Goal: Task Accomplishment & Management: Complete application form

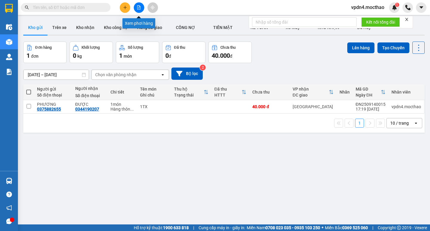
click at [137, 8] on icon "file-add" at bounding box center [139, 7] width 4 height 4
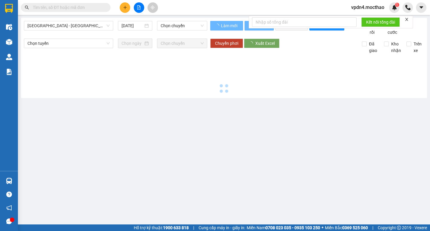
type input "[DATE]"
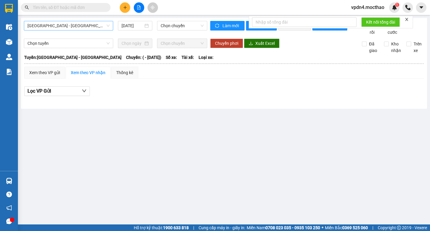
click at [61, 25] on span "[GEOGRAPHIC_DATA] - [GEOGRAPHIC_DATA]" at bounding box center [68, 25] width 82 height 9
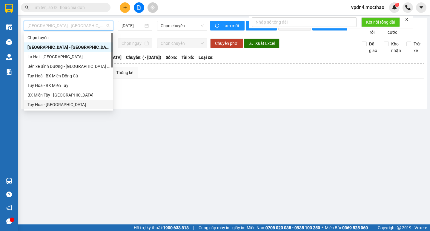
click at [48, 106] on div "Tuy Hòa - [GEOGRAPHIC_DATA]" at bounding box center [68, 104] width 82 height 7
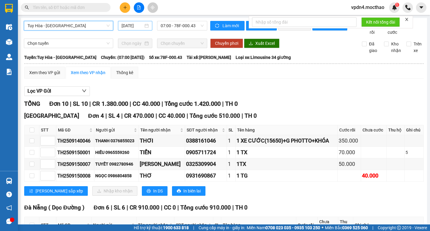
click at [137, 24] on input "[DATE]" at bounding box center [132, 25] width 22 height 7
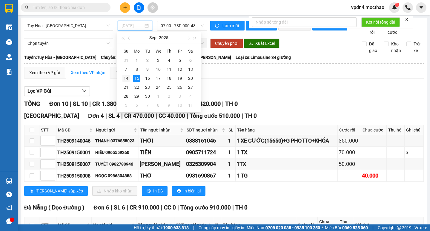
click at [126, 77] on div "14" at bounding box center [125, 78] width 7 height 7
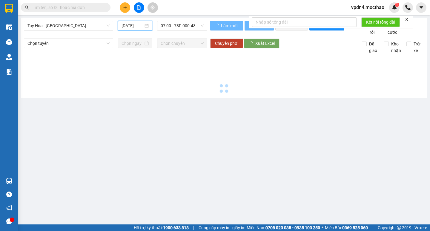
type input "[DATE]"
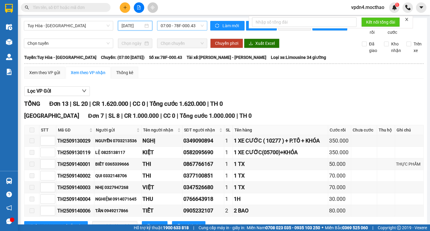
click at [189, 25] on span "07:00 - 78F-000.43" at bounding box center [182, 25] width 43 height 9
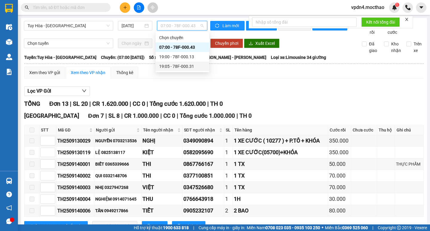
click at [172, 65] on div "19:05 - 78F-000.31" at bounding box center [182, 66] width 47 height 7
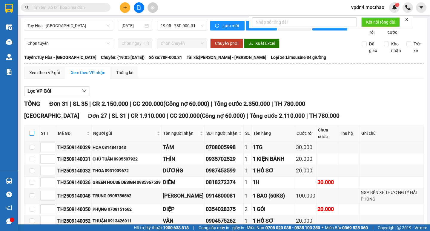
click at [31, 135] on input "checkbox" at bounding box center [32, 133] width 5 height 5
checkbox input "true"
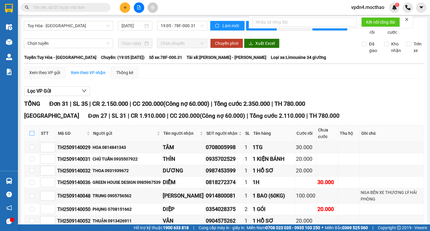
checkbox input "true"
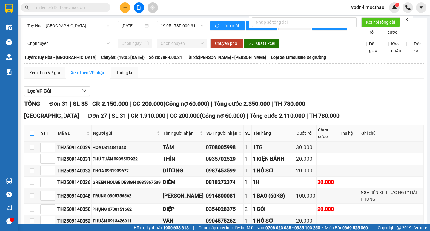
checkbox input "true"
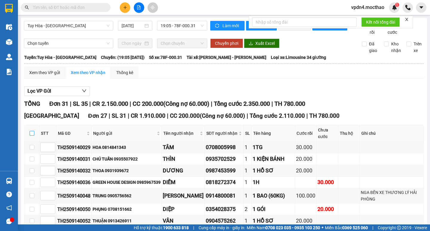
checkbox input "true"
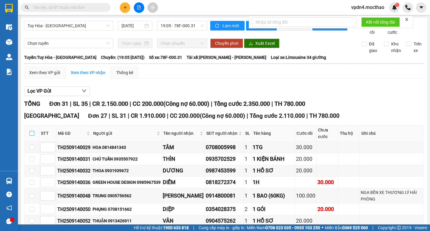
checkbox input "true"
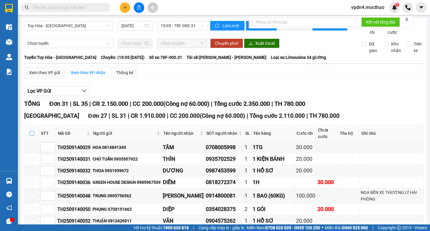
checkbox input "true"
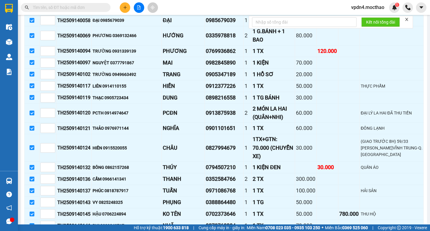
scroll to position [267, 0]
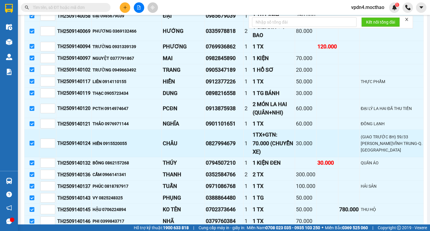
click at [33, 141] on input "checkbox" at bounding box center [32, 143] width 5 height 5
checkbox input "false"
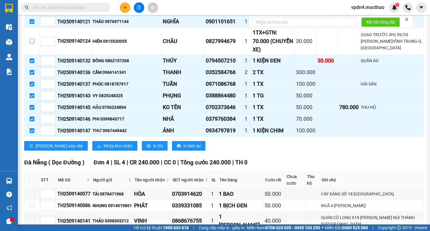
scroll to position [410, 0]
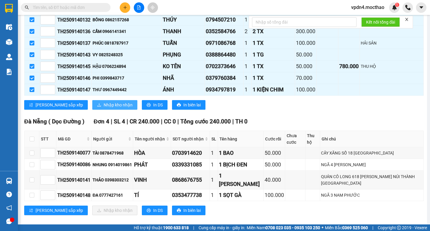
click at [104, 101] on span "Nhập kho nhận" at bounding box center [118, 104] width 29 height 7
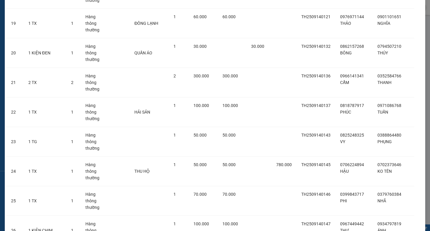
scroll to position [631, 0]
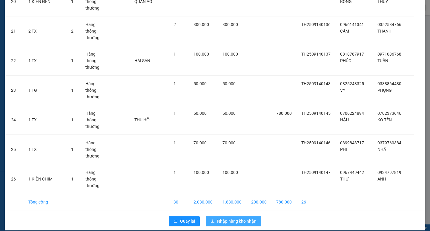
click at [228, 218] on span "Nhập hàng kho nhận" at bounding box center [236, 221] width 39 height 7
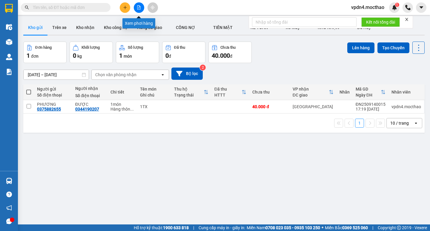
click at [138, 5] on button at bounding box center [139, 7] width 10 height 10
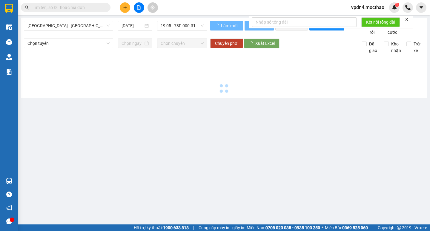
type input "[DATE]"
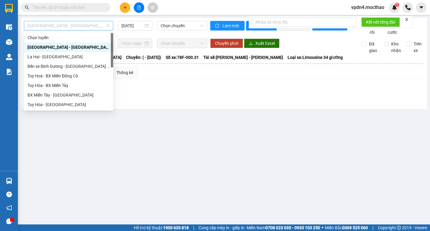
click at [59, 23] on span "[GEOGRAPHIC_DATA] - [GEOGRAPHIC_DATA]" at bounding box center [68, 25] width 82 height 9
click at [55, 106] on div "Tuy Hòa - [GEOGRAPHIC_DATA]" at bounding box center [68, 104] width 82 height 7
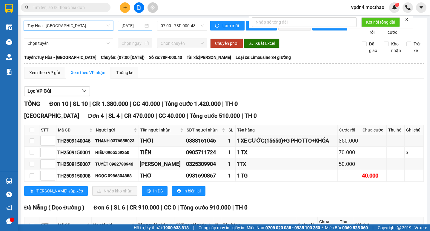
click at [142, 27] on div "[DATE]" at bounding box center [134, 25] width 27 height 7
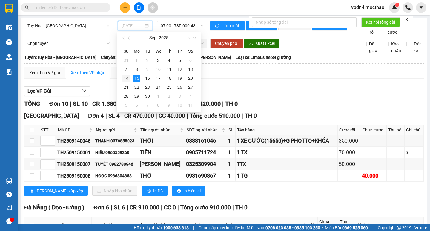
click at [128, 78] on div "14" at bounding box center [125, 78] width 7 height 7
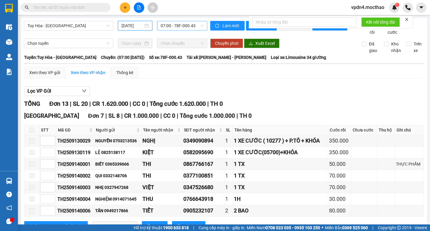
click at [197, 23] on span "07:00 - 78F-000.43" at bounding box center [182, 25] width 43 height 9
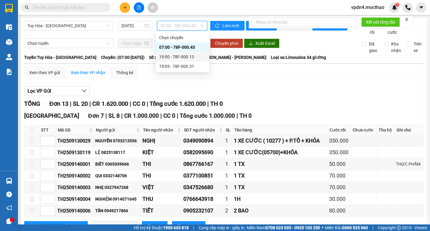
click at [172, 55] on div "19:00 - 78F-000.13" at bounding box center [182, 56] width 47 height 7
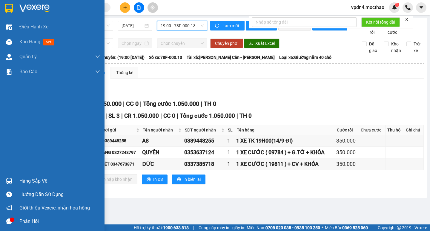
click at [36, 179] on div "Hàng sắp về" at bounding box center [59, 180] width 81 height 9
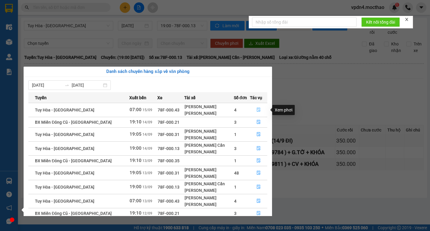
click at [258, 110] on icon "file-done" at bounding box center [258, 109] width 4 height 4
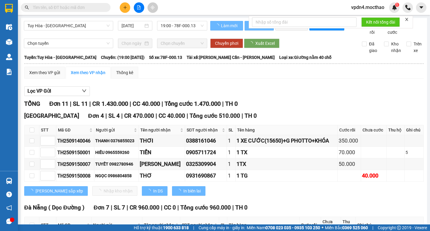
type input "[DATE]"
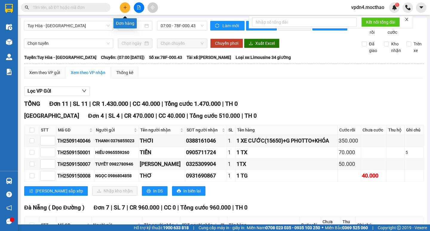
click at [128, 7] on button at bounding box center [125, 7] width 10 height 10
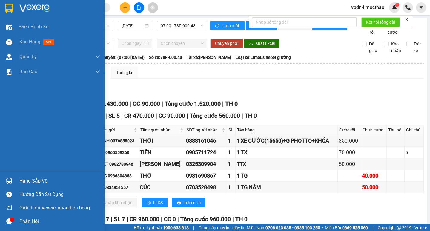
click at [44, 183] on div "Hàng sắp về" at bounding box center [59, 180] width 81 height 9
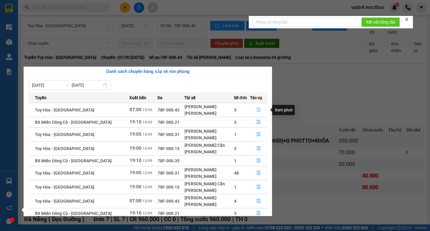
click at [256, 109] on icon "file-done" at bounding box center [258, 109] width 4 height 4
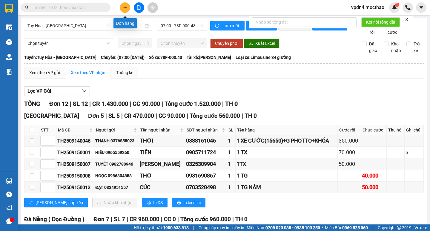
click at [124, 7] on icon "plus" at bounding box center [124, 7] width 3 height 0
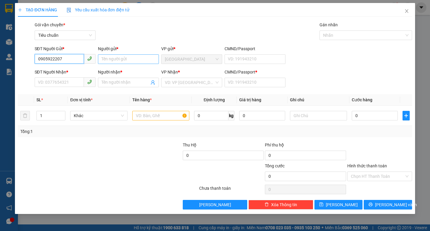
type input "0905922207"
click at [113, 58] on input "Người gửi *" at bounding box center [128, 59] width 61 height 10
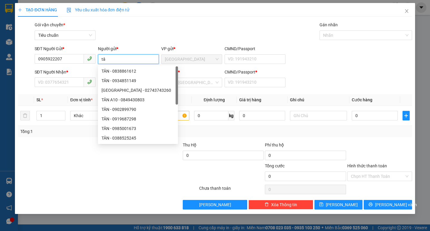
type input "t"
type input "TÂN"
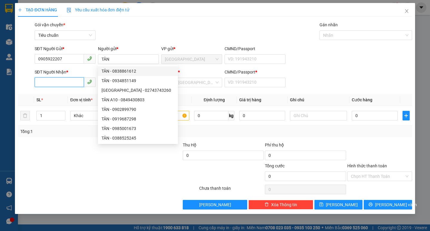
click at [68, 83] on input "SĐT Người Nhận *" at bounding box center [59, 82] width 49 height 10
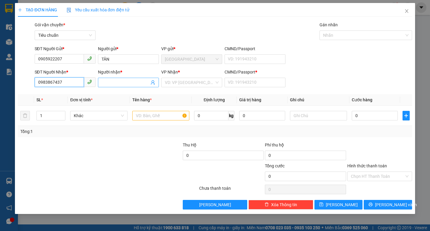
type input "0983867437"
click at [128, 84] on input "Người nhận *" at bounding box center [125, 82] width 48 height 7
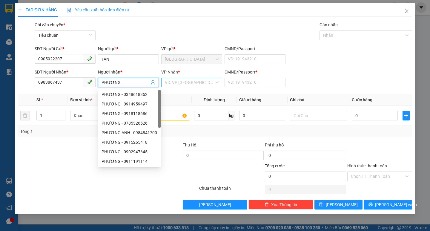
type input "PHƯƠNG"
click at [177, 85] on input "search" at bounding box center [190, 82] width 50 height 9
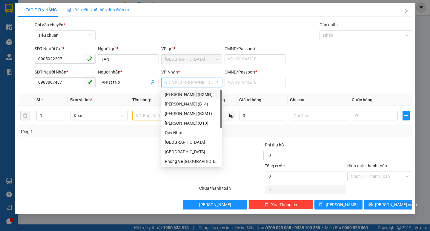
type input "T"
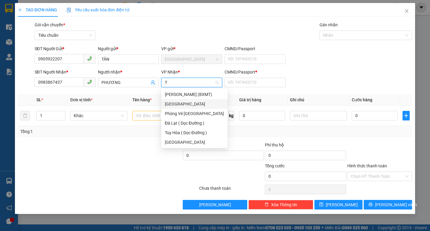
click at [176, 106] on div "[GEOGRAPHIC_DATA]" at bounding box center [194, 104] width 59 height 7
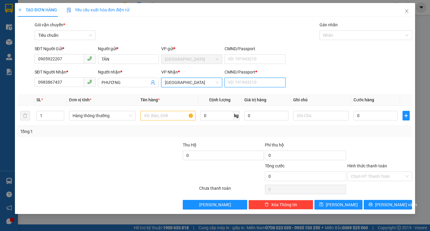
click at [249, 82] on input "CMND/Passport *" at bounding box center [254, 83] width 61 height 10
type input "0"
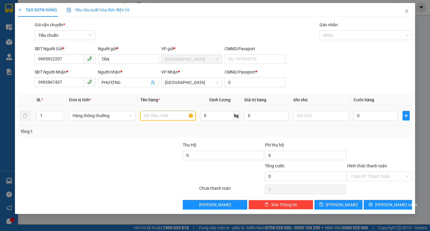
click at [147, 116] on input "text" at bounding box center [167, 116] width 55 height 10
type input "1 TX"
click at [359, 115] on input "0" at bounding box center [375, 116] width 44 height 10
type input "5"
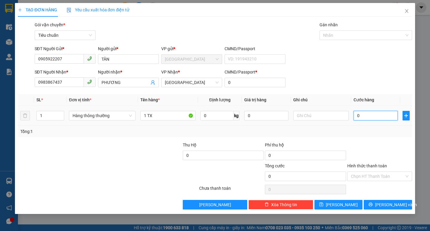
type input "5"
type input "50"
type input "50.000"
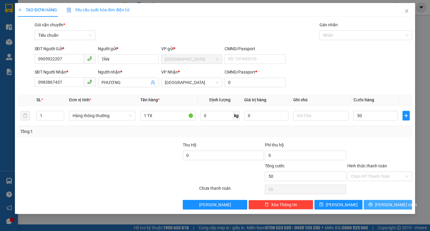
type input "50.000"
click at [372, 206] on icon "printer" at bounding box center [370, 204] width 4 height 4
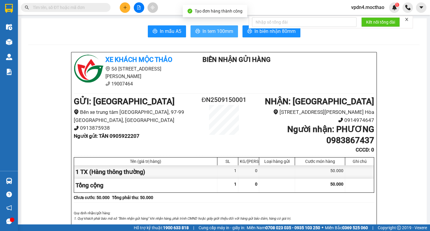
click at [219, 34] on span "In tem 100mm" at bounding box center [217, 30] width 31 height 7
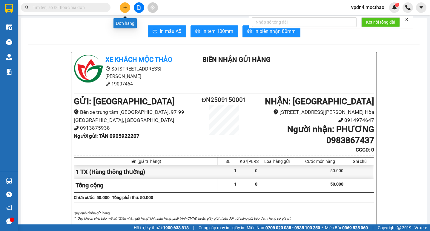
click at [127, 8] on icon "plus" at bounding box center [125, 7] width 4 height 4
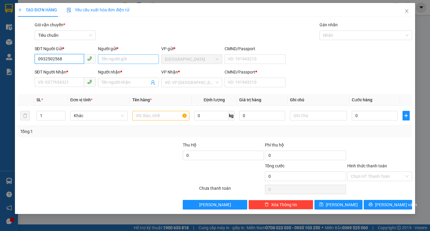
type input "0932502568"
click at [104, 62] on input "Người gửi *" at bounding box center [128, 59] width 61 height 10
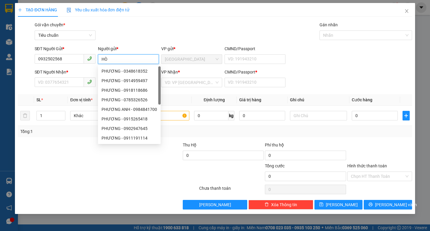
type input "HÒA"
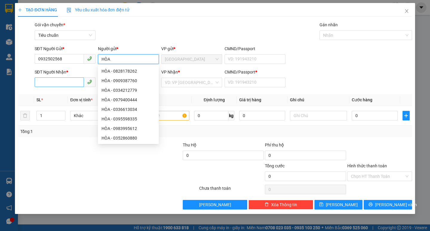
type input "HÒA"
click at [66, 85] on input "SĐT Người Nhận *" at bounding box center [59, 82] width 49 height 10
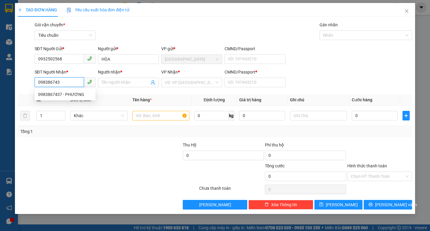
type input "0983867437"
click at [70, 98] on div "0983867437 - PHƯƠNG" at bounding box center [65, 95] width 61 height 10
type input "PHƯƠNG"
type input "0"
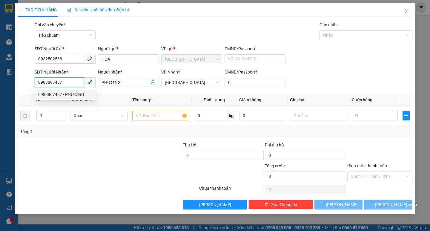
type input "50.000"
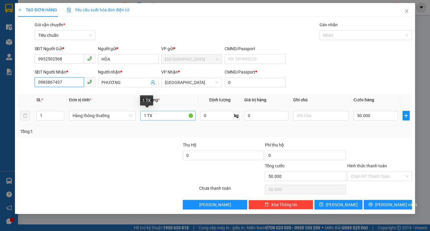
type input "0983867437"
click at [166, 116] on input "1 TX" at bounding box center [167, 116] width 55 height 10
type input "1 TG"
click at [370, 174] on input "Hình thức thanh toán" at bounding box center [377, 176] width 53 height 9
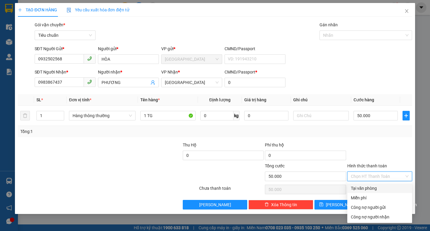
click at [372, 185] on div "Tại văn phòng" at bounding box center [380, 188] width 58 height 7
type input "0"
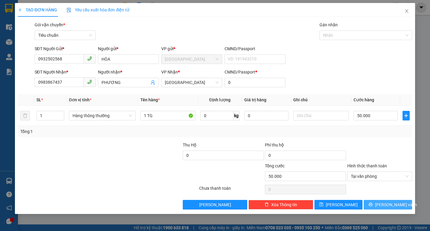
click at [384, 205] on span "[PERSON_NAME] và In" at bounding box center [396, 204] width 42 height 7
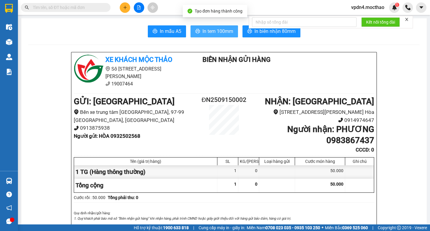
click at [210, 34] on span "In tem 100mm" at bounding box center [217, 30] width 31 height 7
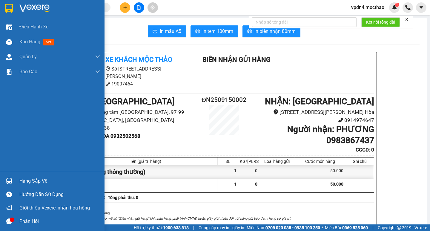
click at [28, 185] on div "Hàng sắp về" at bounding box center [52, 180] width 104 height 13
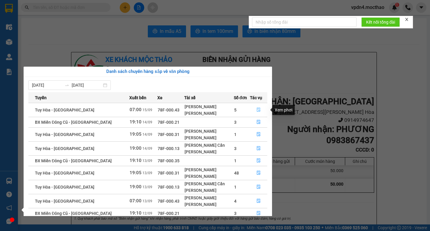
click at [258, 110] on icon "file-done" at bounding box center [258, 109] width 4 height 4
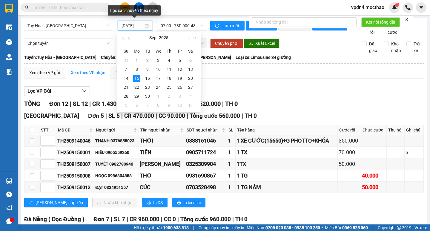
click at [121, 26] on input "[DATE]" at bounding box center [132, 25] width 22 height 7
click at [176, 70] on div "12" at bounding box center [179, 69] width 7 height 7
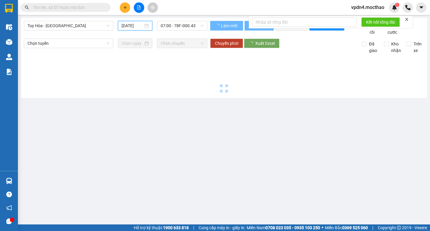
type input "[DATE]"
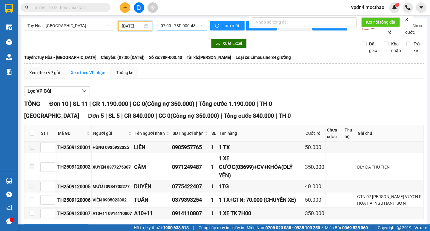
click at [168, 28] on span "07:00 - 78F-000.43" at bounding box center [182, 25] width 43 height 9
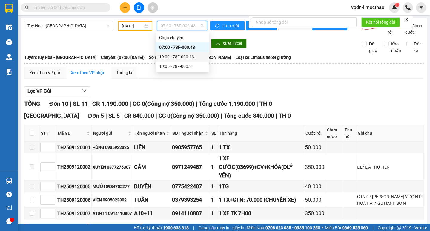
click at [178, 58] on div "19:00 - 78F-000.13" at bounding box center [182, 56] width 47 height 7
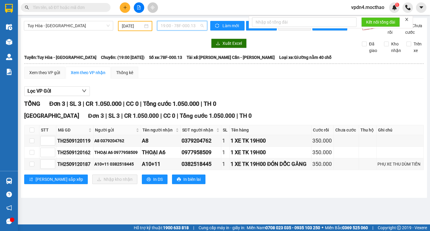
click at [181, 29] on span "19:00 - 78F-000.13" at bounding box center [182, 25] width 43 height 9
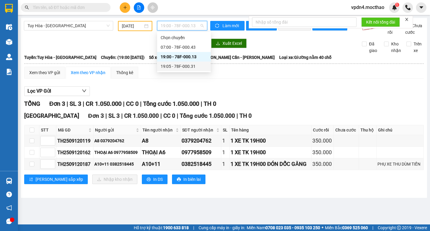
click at [187, 68] on div "19:05 - 78F-000.31" at bounding box center [184, 66] width 47 height 7
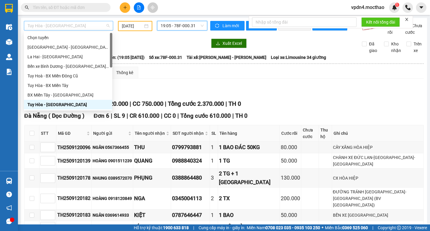
click at [94, 25] on span "Tuy Hòa - [GEOGRAPHIC_DATA]" at bounding box center [68, 25] width 82 height 9
type input "D"
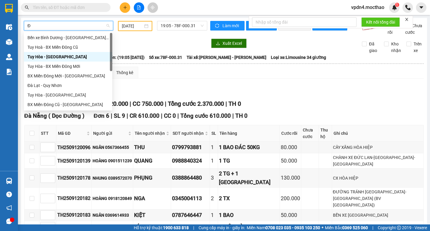
type input "ĐA"
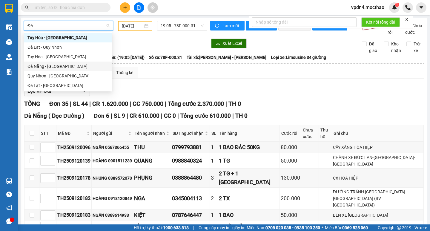
click at [80, 69] on div "Đà Nẵng - [GEOGRAPHIC_DATA]" at bounding box center [67, 66] width 81 height 7
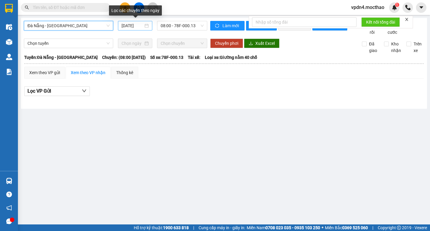
click at [137, 27] on input "[DATE]" at bounding box center [132, 25] width 22 height 7
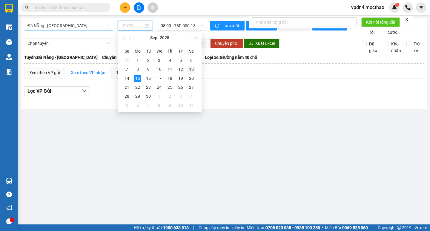
click at [193, 71] on div "13" at bounding box center [191, 69] width 7 height 7
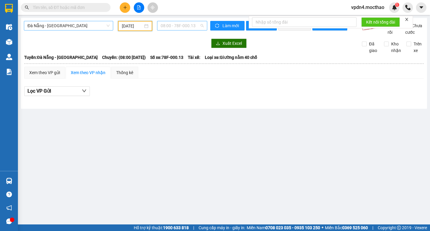
click at [179, 29] on span "08:00 - 78F-000.13" at bounding box center [182, 25] width 43 height 9
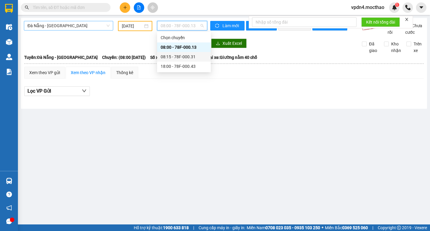
click at [185, 53] on div "08:15 - 78F-000.31" at bounding box center [184, 57] width 54 height 10
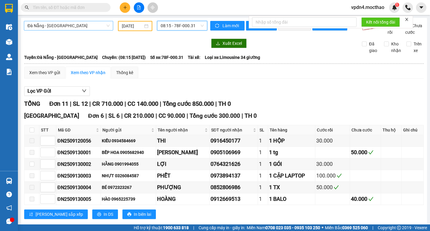
click at [141, 26] on input "[DATE]" at bounding box center [132, 26] width 21 height 7
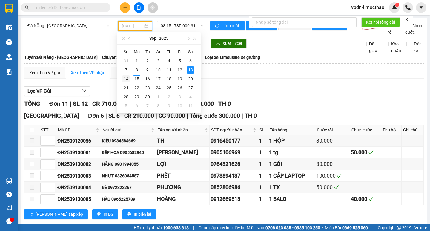
click at [124, 78] on div "14" at bounding box center [125, 78] width 7 height 7
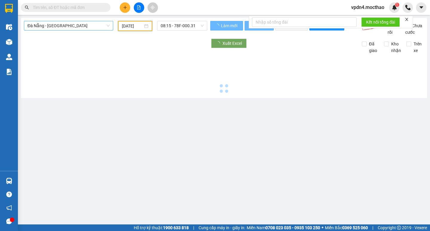
type input "[DATE]"
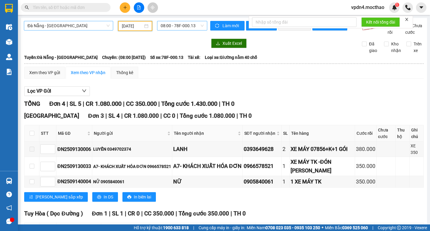
click at [176, 27] on span "08:00 - 78F-000.13" at bounding box center [182, 25] width 43 height 9
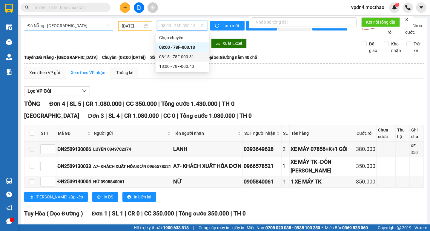
click at [186, 58] on div "08:15 - 78F-000.31" at bounding box center [182, 56] width 47 height 7
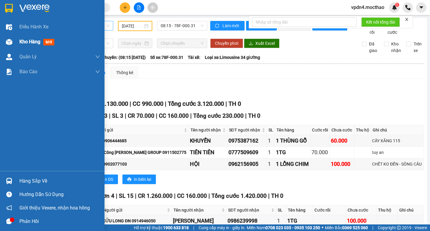
click at [24, 45] on div "Kho hàng mới" at bounding box center [37, 41] width 37 height 7
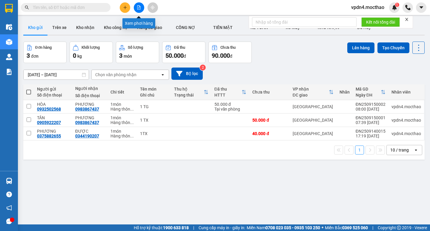
click at [139, 6] on icon "file-add" at bounding box center [138, 7] width 3 height 4
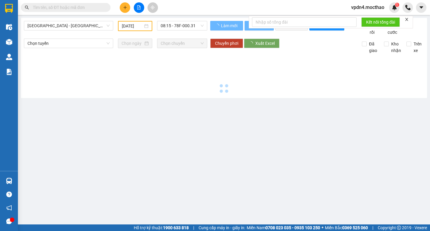
type input "[DATE]"
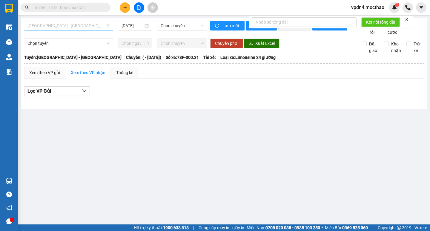
click at [88, 25] on span "[GEOGRAPHIC_DATA] - [GEOGRAPHIC_DATA]" at bounding box center [68, 25] width 82 height 9
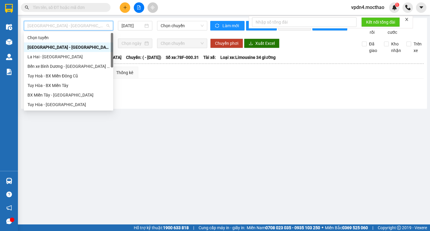
type input "D"
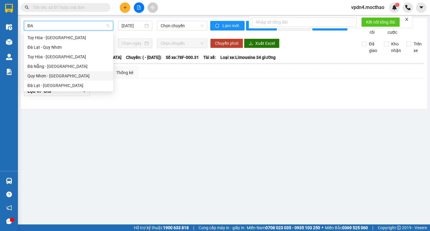
type input "ĐA"
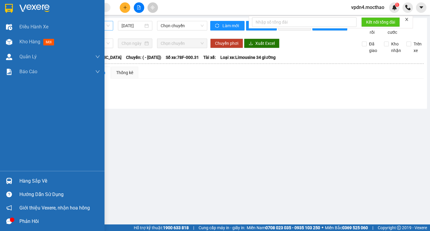
click at [27, 182] on div "Hàng sắp về" at bounding box center [59, 180] width 81 height 9
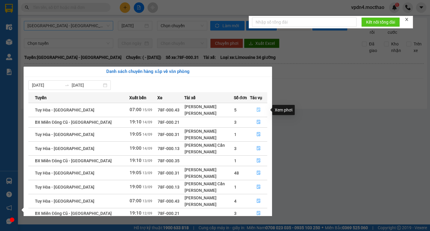
click at [257, 109] on icon "file-done" at bounding box center [259, 110] width 4 height 4
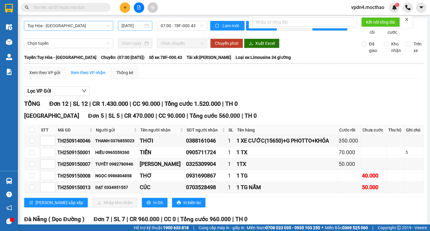
click at [134, 25] on input "[DATE]" at bounding box center [132, 25] width 22 height 7
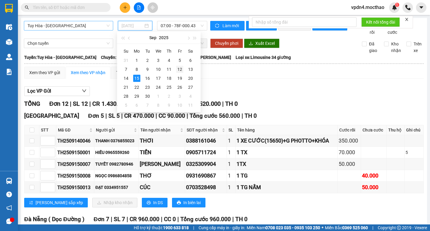
click at [178, 69] on div "12" at bounding box center [179, 69] width 7 height 7
type input "[DATE]"
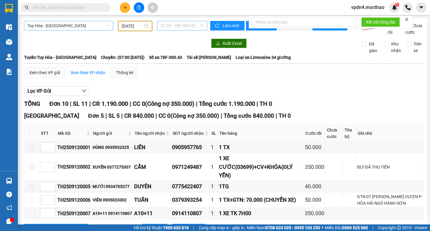
click at [164, 26] on span "07:00 - 78F-000.43" at bounding box center [182, 25] width 43 height 9
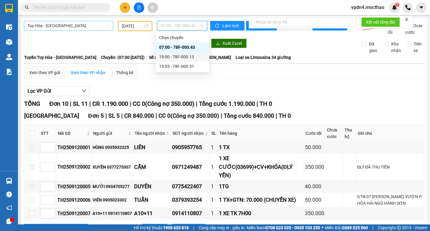
click at [177, 54] on div "19:00 - 78F-000.13" at bounding box center [182, 56] width 47 height 7
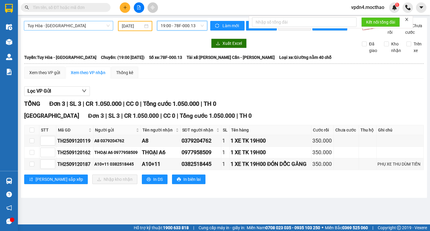
click at [186, 24] on span "19:00 - 78F-000.13" at bounding box center [182, 25] width 43 height 9
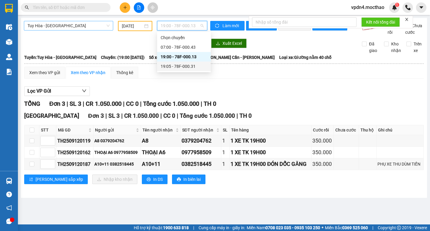
click at [180, 65] on div "19:05 - 78F-000.31" at bounding box center [184, 66] width 47 height 7
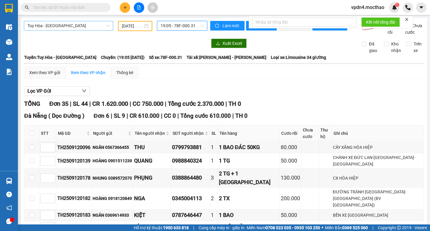
click at [91, 26] on span "Tuy Hòa - [GEOGRAPHIC_DATA]" at bounding box center [68, 25] width 82 height 9
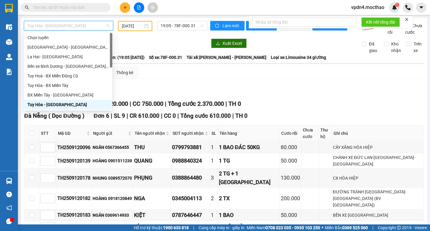
type input "D"
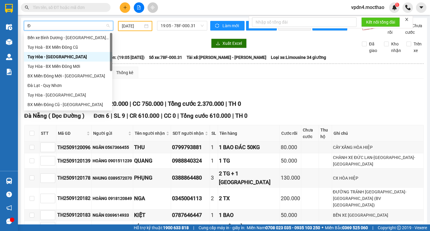
type input "ĐA"
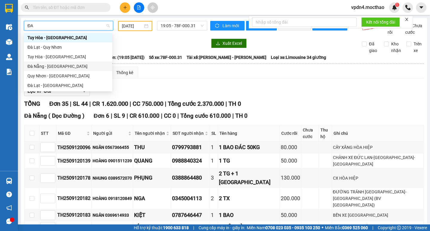
click at [72, 63] on div "Đà Nẵng - [GEOGRAPHIC_DATA]" at bounding box center [67, 66] width 81 height 7
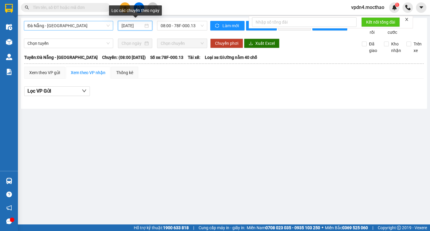
click at [139, 26] on input "[DATE]" at bounding box center [132, 25] width 22 height 7
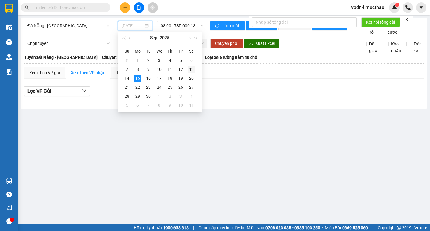
click at [193, 70] on div "13" at bounding box center [191, 69] width 7 height 7
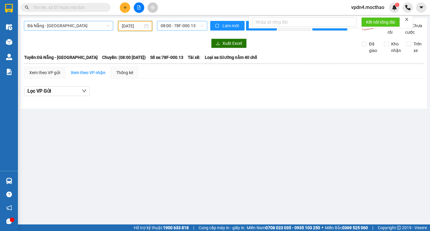
click at [170, 26] on span "08:00 - 78F-000.13" at bounding box center [182, 25] width 43 height 9
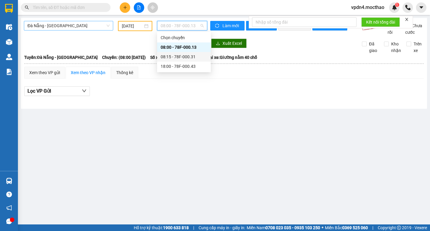
click at [175, 58] on div "08:15 - 78F-000.31" at bounding box center [184, 56] width 47 height 7
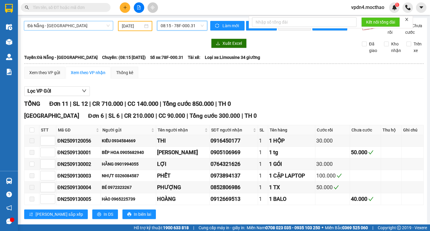
click at [174, 26] on span "08:15 - 78F-000.31" at bounding box center [182, 25] width 43 height 9
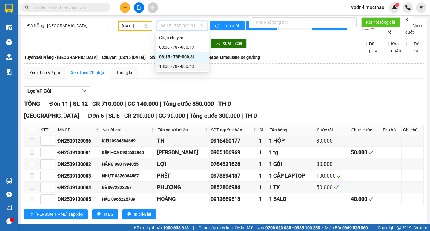
click at [190, 63] on div "18:00 - 78F-000.43" at bounding box center [182, 66] width 47 height 7
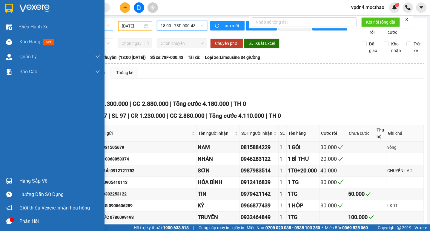
click at [27, 178] on div "Hàng sắp về" at bounding box center [59, 180] width 81 height 9
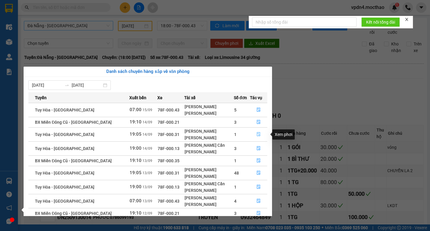
click at [256, 133] on icon "file-done" at bounding box center [258, 134] width 4 height 4
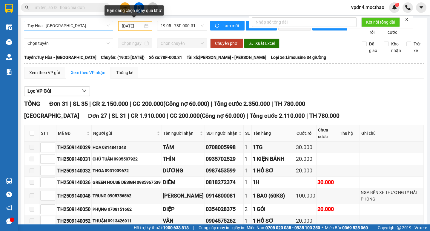
click at [135, 26] on input "[DATE]" at bounding box center [132, 26] width 21 height 7
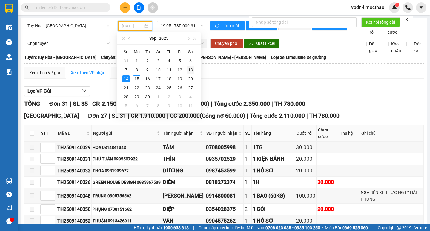
click at [192, 72] on div "13" at bounding box center [190, 69] width 7 height 7
type input "[DATE]"
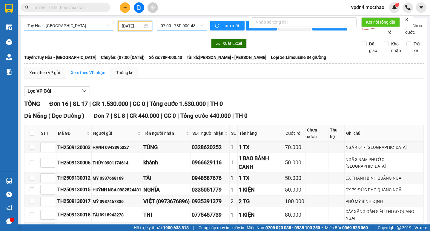
click at [186, 27] on span "07:00 - 78F-000.43" at bounding box center [182, 25] width 43 height 9
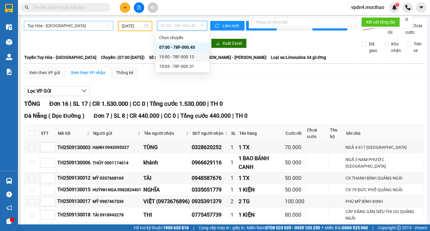
click at [192, 55] on div "19:00 - 78F-000.13" at bounding box center [182, 56] width 47 height 7
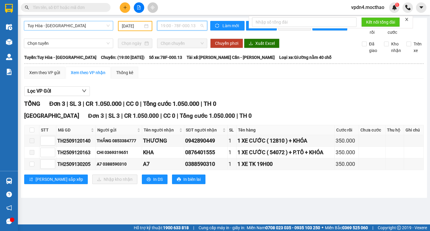
click at [176, 23] on span "19:00 - 78F-000.13" at bounding box center [182, 25] width 43 height 9
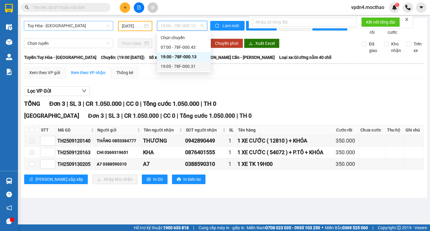
click at [186, 65] on div "19:05 - 78F-000.31" at bounding box center [184, 66] width 47 height 7
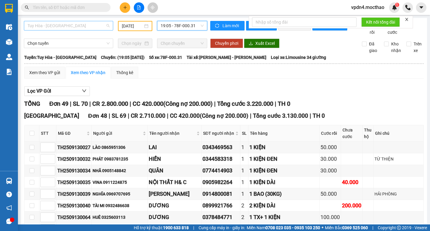
click at [102, 28] on span "Tuy Hòa - [GEOGRAPHIC_DATA]" at bounding box center [68, 25] width 82 height 9
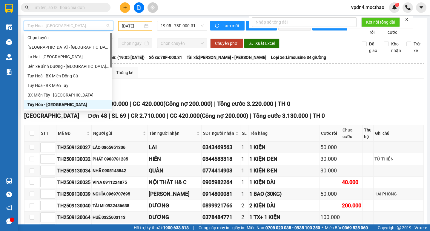
type input "D"
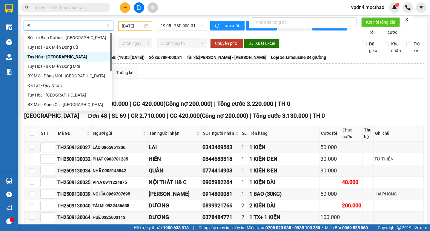
type input "ĐA"
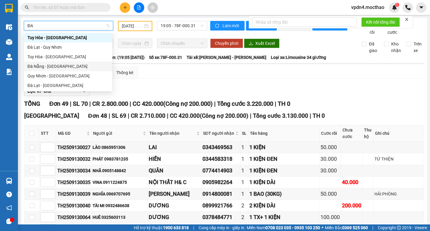
click at [61, 63] on div "Đà Nẵng - [GEOGRAPHIC_DATA]" at bounding box center [67, 66] width 81 height 7
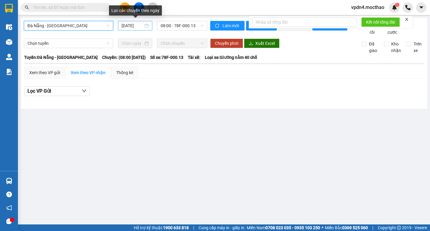
click at [137, 26] on input "[DATE]" at bounding box center [132, 25] width 22 height 7
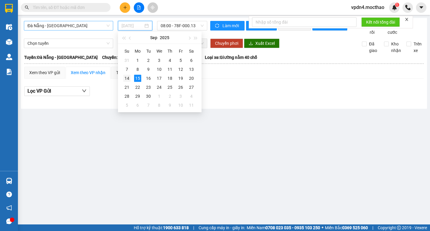
click at [127, 78] on div "14" at bounding box center [126, 78] width 7 height 7
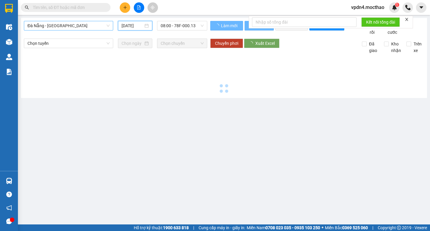
type input "[DATE]"
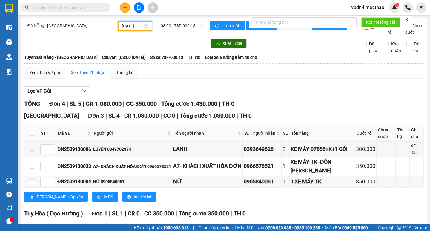
click at [165, 24] on span "08:00 - 78F-000.13" at bounding box center [182, 25] width 43 height 9
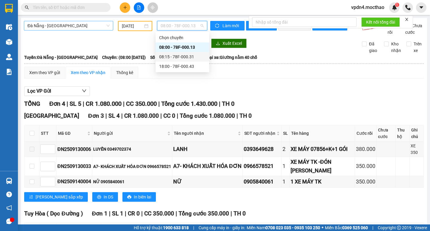
click at [178, 57] on div "08:15 - 78F-000.31" at bounding box center [182, 56] width 47 height 7
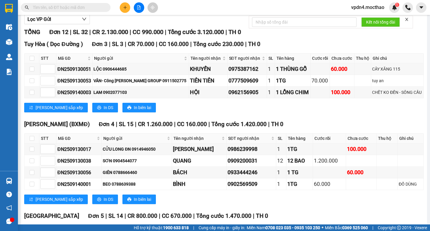
scroll to position [77, 0]
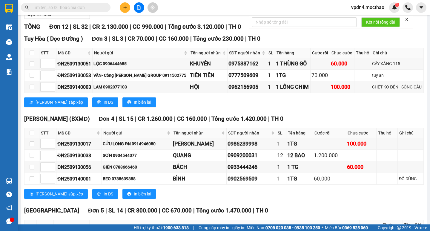
click at [96, 7] on input "text" at bounding box center [68, 7] width 70 height 7
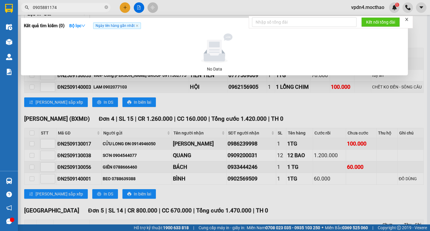
type input "0905881174"
click at [300, 197] on div at bounding box center [215, 115] width 430 height 231
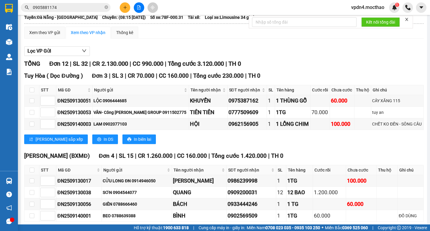
scroll to position [0, 0]
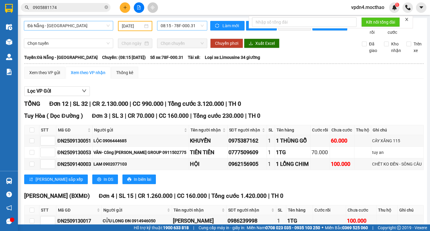
click at [184, 26] on span "08:15 - 78F-000.31" at bounding box center [182, 25] width 43 height 9
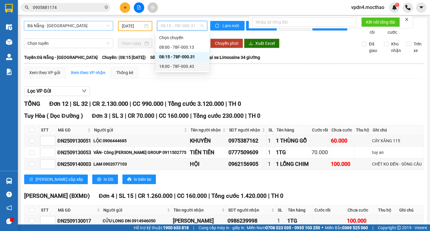
click at [189, 67] on div "18:00 - 78F-000.43" at bounding box center [182, 66] width 47 height 7
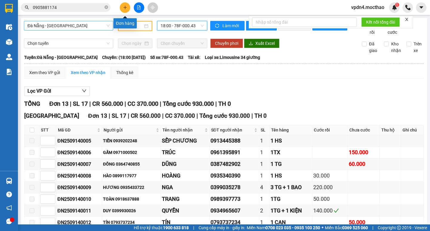
click at [123, 11] on button at bounding box center [125, 7] width 10 height 10
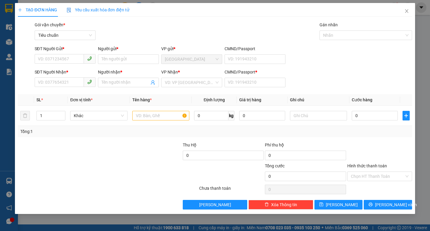
click at [67, 76] on div "SĐT Người Nhận *" at bounding box center [65, 73] width 61 height 9
click at [68, 77] on input "SĐT Người Nhận *" at bounding box center [59, 82] width 49 height 10
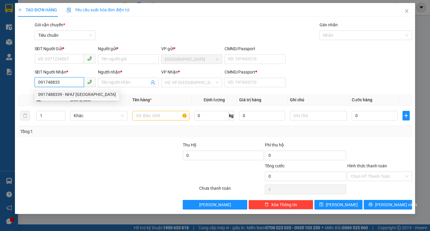
click at [70, 93] on div "0917488339 - NHƯ [GEOGRAPHIC_DATA]" at bounding box center [77, 94] width 78 height 7
type input "0917488339"
type input "NHƯ Ý"
type input "0"
type input "30.000"
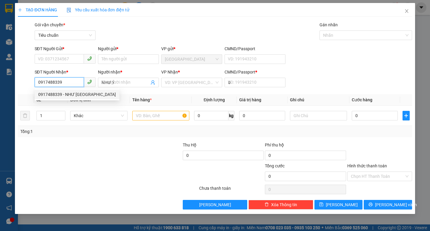
type input "30.000"
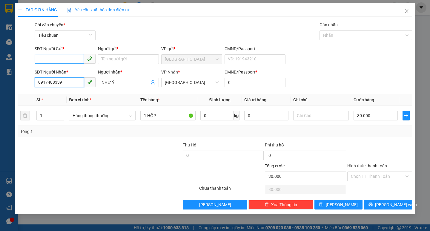
type input "0917488339"
click at [74, 58] on input "SĐT Người Gửi *" at bounding box center [59, 59] width 49 height 10
click at [73, 73] on div "02366284285 - LABO HD" at bounding box center [65, 71] width 54 height 7
type input "02366284285"
type input "LABO HD"
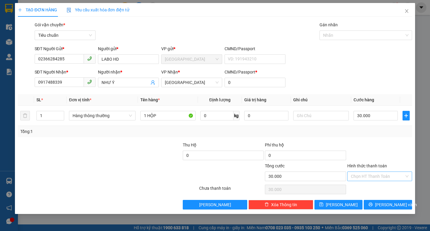
click at [360, 177] on input "Hình thức thanh toán" at bounding box center [377, 176] width 53 height 9
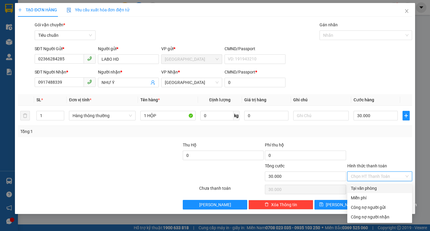
click at [363, 184] on div "Tại văn phòng" at bounding box center [379, 188] width 65 height 10
type input "0"
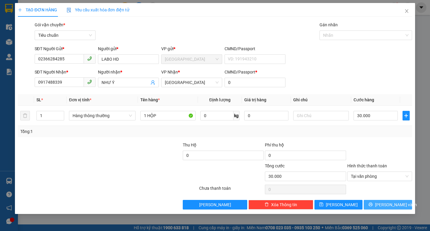
click at [371, 203] on button "[PERSON_NAME] và In" at bounding box center [387, 205] width 48 height 10
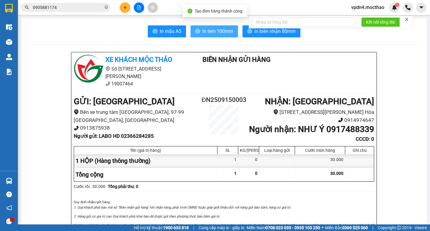
click at [226, 31] on span "In tem 100mm" at bounding box center [217, 30] width 31 height 7
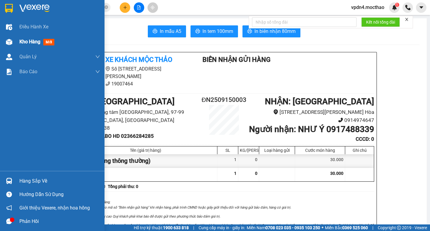
click at [24, 43] on span "Kho hàng" at bounding box center [29, 42] width 21 height 6
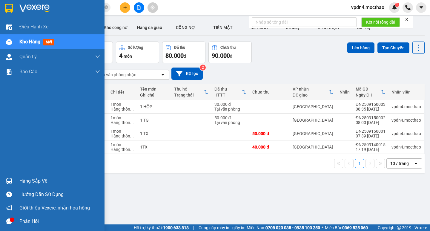
click at [30, 46] on div "Kho hàng mới" at bounding box center [59, 41] width 81 height 15
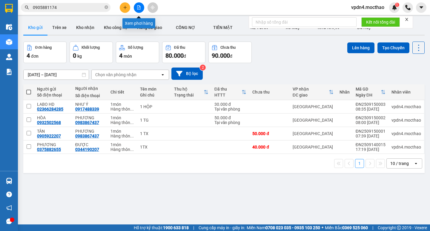
click at [142, 10] on button at bounding box center [139, 7] width 10 height 10
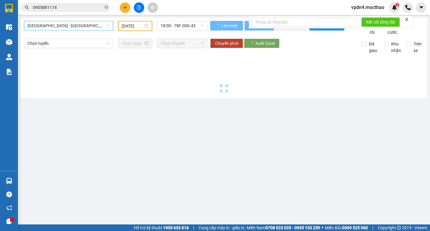
type input "[DATE]"
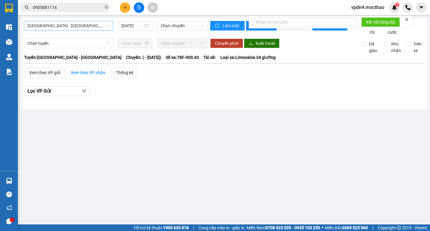
click at [92, 27] on span "[GEOGRAPHIC_DATA] - [GEOGRAPHIC_DATA]" at bounding box center [68, 25] width 82 height 9
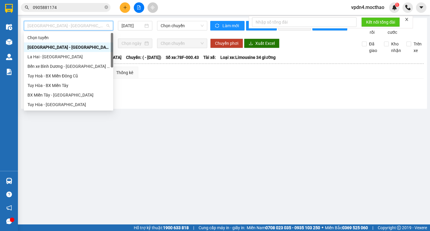
type input "D"
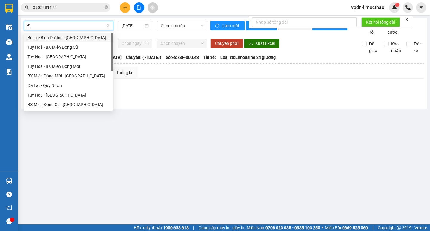
type input "ĐA"
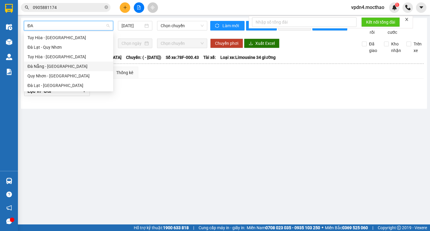
click at [68, 65] on div "Đà Nẵng - [GEOGRAPHIC_DATA]" at bounding box center [68, 66] width 82 height 7
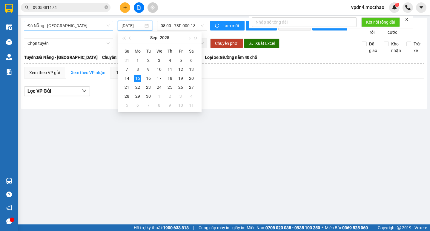
click at [139, 29] on input "[DATE]" at bounding box center [132, 25] width 22 height 7
click at [128, 76] on div "14" at bounding box center [126, 78] width 7 height 7
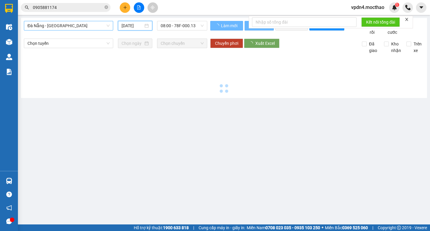
type input "[DATE]"
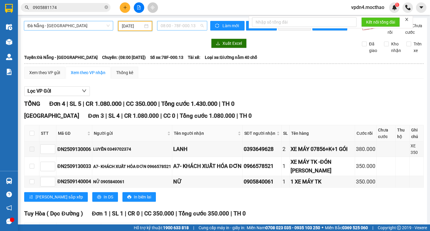
click at [158, 30] on div "08:00 - 78F-000.13" at bounding box center [182, 26] width 50 height 10
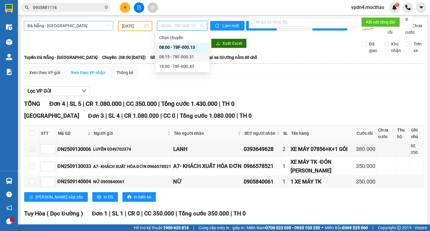
click at [174, 59] on div "08:15 - 78F-000.31" at bounding box center [182, 56] width 47 height 7
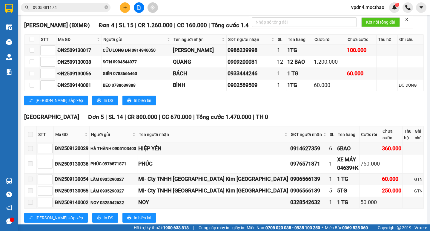
scroll to position [178, 0]
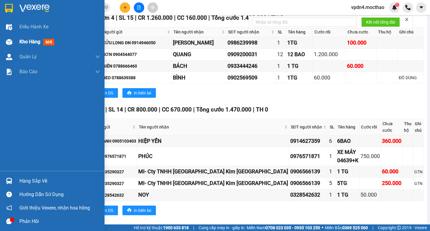
click at [26, 43] on span "Kho hàng" at bounding box center [29, 42] width 21 height 6
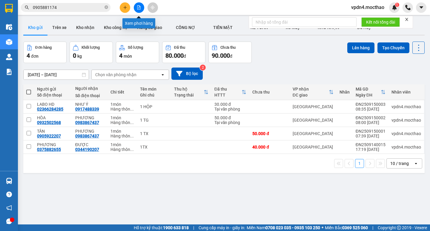
click at [136, 6] on button at bounding box center [139, 7] width 10 height 10
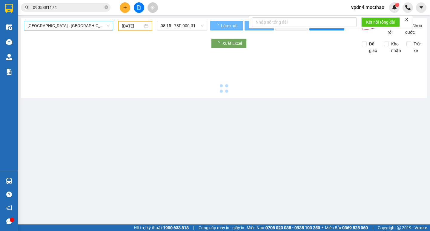
type input "[DATE]"
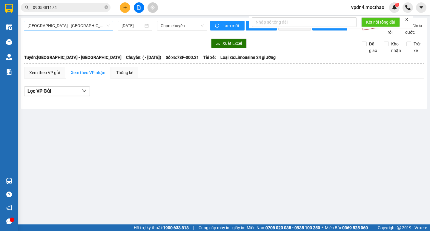
click at [97, 27] on span "[GEOGRAPHIC_DATA] - [GEOGRAPHIC_DATA]" at bounding box center [68, 25] width 82 height 9
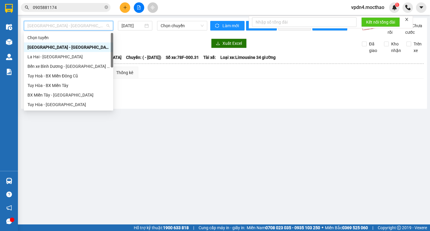
type input "D"
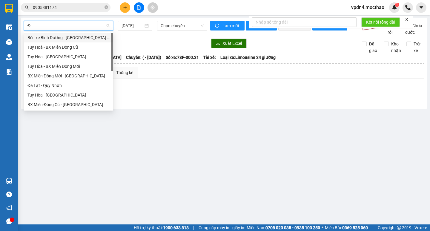
type input "ĐA"
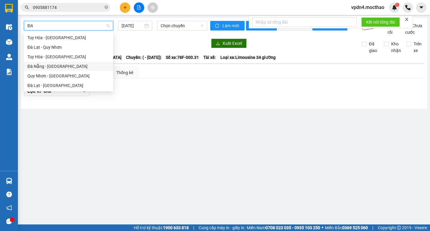
click at [85, 67] on div "Đà Nẵng - [GEOGRAPHIC_DATA]" at bounding box center [68, 66] width 82 height 7
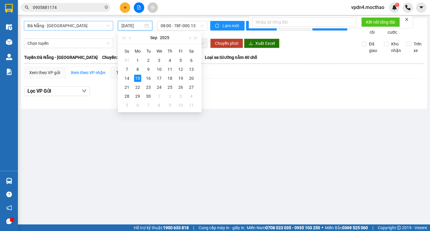
click at [127, 29] on input "[DATE]" at bounding box center [132, 25] width 22 height 7
click at [130, 78] on td "14" at bounding box center [126, 78] width 11 height 9
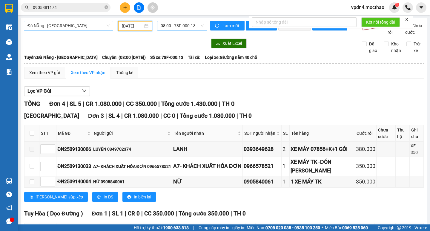
click at [176, 29] on span "08:00 - 78F-000.13" at bounding box center [182, 25] width 43 height 9
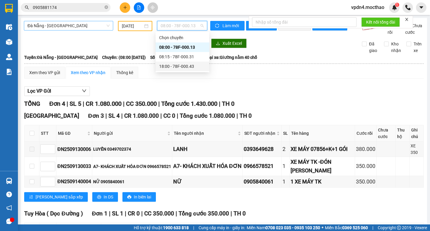
click at [180, 67] on div "18:00 - 78F-000.43" at bounding box center [182, 66] width 47 height 7
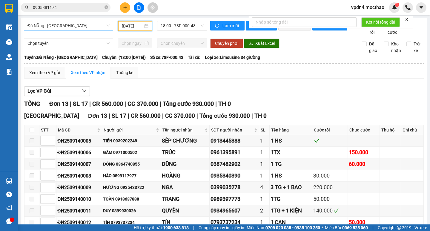
click at [130, 25] on input "[DATE]" at bounding box center [132, 26] width 21 height 7
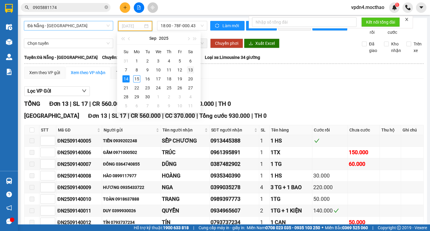
click at [190, 70] on div "13" at bounding box center [190, 69] width 7 height 7
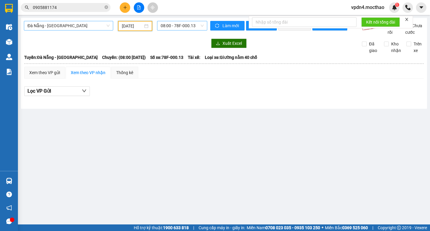
click at [179, 30] on span "08:00 - 78F-000.13" at bounding box center [182, 25] width 43 height 9
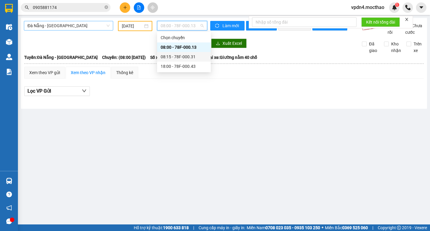
click at [184, 58] on div "08:15 - 78F-000.31" at bounding box center [184, 56] width 47 height 7
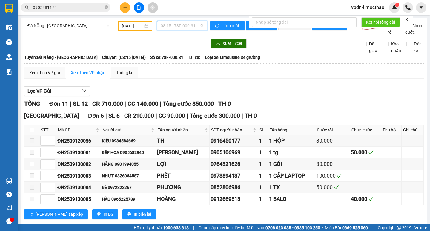
click at [192, 27] on span "08:15 - 78F-000.31" at bounding box center [182, 25] width 43 height 9
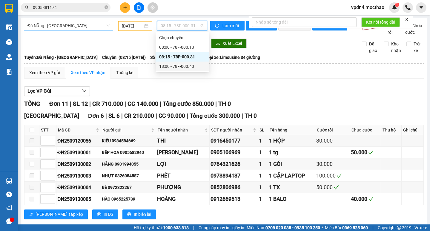
click at [188, 66] on div "18:00 - 78F-000.43" at bounding box center [182, 66] width 47 height 7
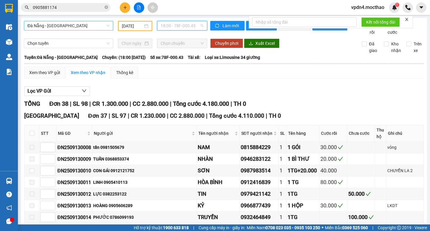
click at [180, 24] on span "18:00 - 78F-000.43" at bounding box center [182, 25] width 43 height 9
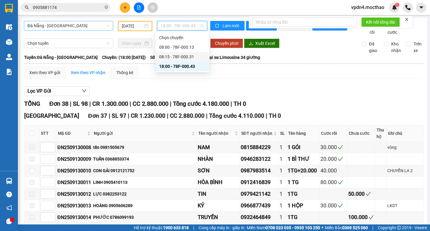
click at [185, 54] on div "08:15 - 78F-000.31" at bounding box center [182, 56] width 47 height 7
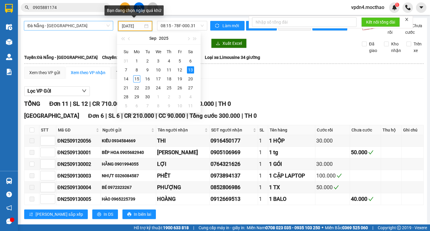
click at [138, 27] on input "[DATE]" at bounding box center [132, 26] width 21 height 7
click at [124, 79] on div "14" at bounding box center [125, 78] width 7 height 7
type input "[DATE]"
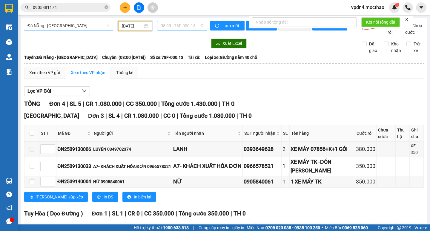
click at [164, 27] on span "08:00 - 78F-000.13" at bounding box center [182, 25] width 43 height 9
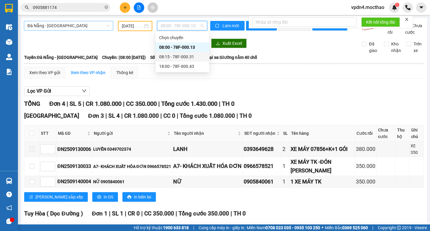
click at [175, 55] on div "08:15 - 78F-000.31" at bounding box center [182, 56] width 47 height 7
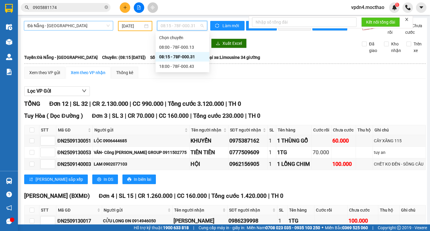
click at [163, 24] on span "08:15 - 78F-000.31" at bounding box center [182, 25] width 43 height 9
click at [172, 65] on div "18:00 - 78F-000.43" at bounding box center [182, 66] width 47 height 7
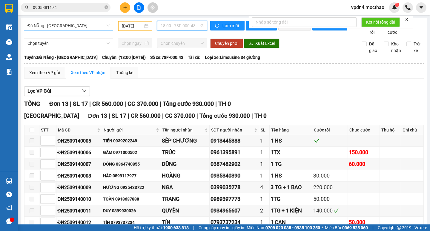
click at [161, 27] on span "18:00 - 78F-000.43" at bounding box center [182, 25] width 43 height 9
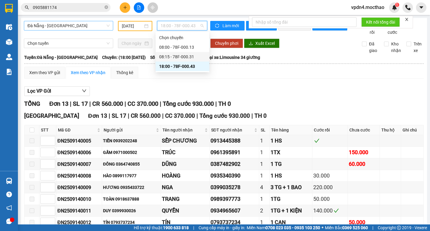
click at [181, 53] on div "08:15 - 78F-000.31" at bounding box center [182, 56] width 47 height 7
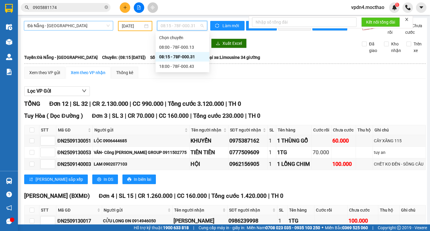
click at [175, 27] on span "08:15 - 78F-000.31" at bounding box center [182, 25] width 43 height 9
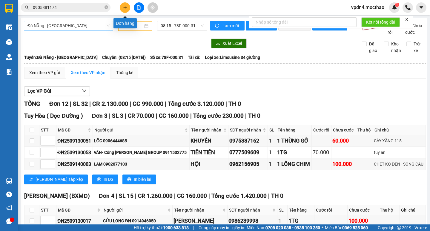
click at [129, 10] on button at bounding box center [125, 7] width 10 height 10
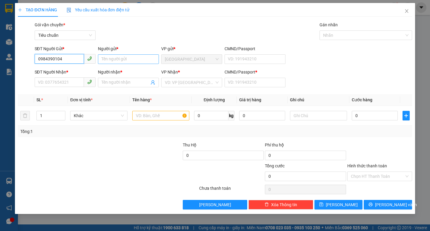
type input "0984390104"
click at [110, 61] on input "Người gửi *" at bounding box center [128, 59] width 61 height 10
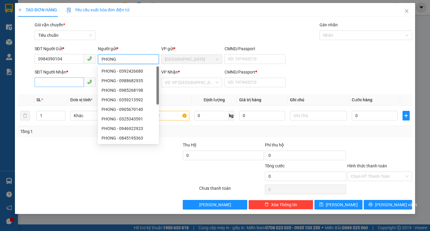
type input "PHONG"
click at [67, 84] on input "SĐT Người Nhận *" at bounding box center [59, 82] width 49 height 10
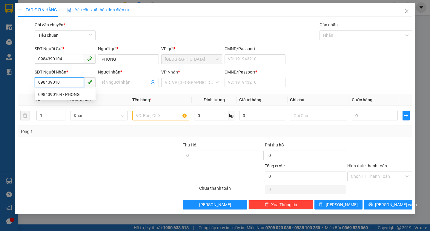
type input "0984390104"
click at [70, 95] on div "0984390104 - PHONG" at bounding box center [65, 94] width 54 height 7
type input "PHONG"
type input "0"
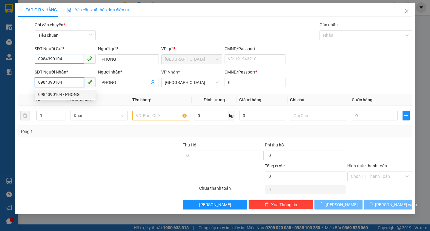
type input "40.000"
type input "0984390104"
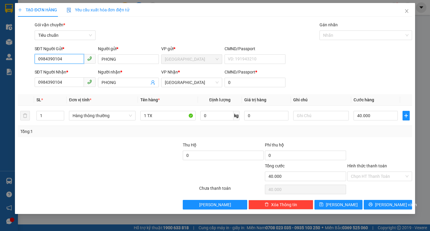
click at [71, 56] on input "0984390104" at bounding box center [59, 59] width 49 height 10
type input "0"
click at [71, 68] on div "0965159942 - HUY" at bounding box center [65, 71] width 54 height 7
type input "0965159942"
type input "HUY"
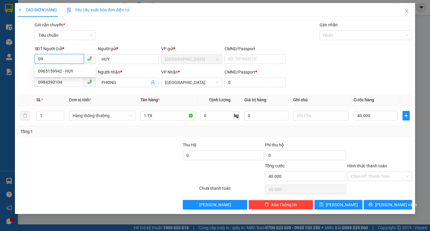
type input "0"
type input "0984390104"
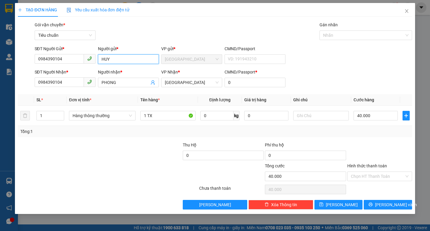
click at [117, 59] on input "HUY" at bounding box center [128, 59] width 61 height 10
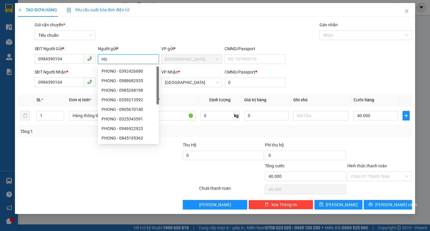
type input "H"
type input "PHONG"
click at [173, 119] on input "1 TX" at bounding box center [167, 116] width 55 height 10
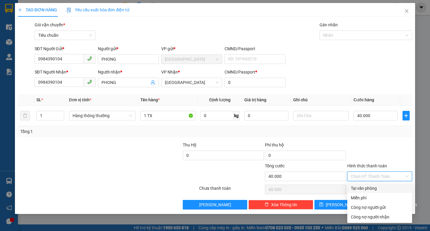
click at [359, 177] on input "Hình thức thanh toán" at bounding box center [377, 176] width 53 height 9
click at [360, 184] on div "Tại văn phòng" at bounding box center [379, 188] width 65 height 10
type input "0"
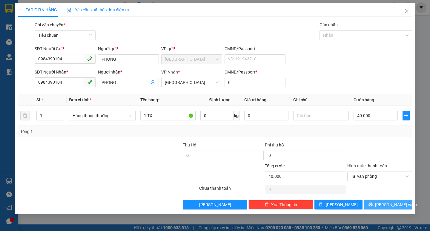
click at [378, 201] on button "[PERSON_NAME] và In" at bounding box center [387, 205] width 48 height 10
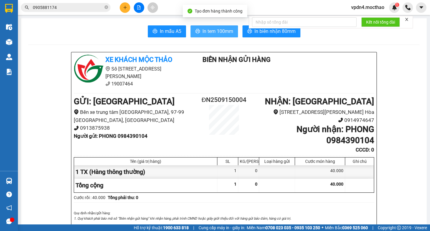
click at [219, 31] on span "In tem 100mm" at bounding box center [217, 30] width 31 height 7
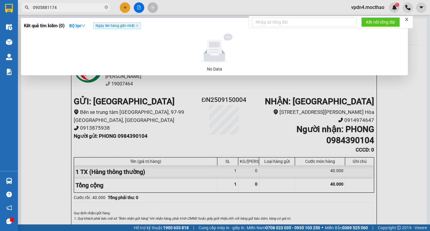
click at [108, 7] on span "0905881174" at bounding box center [66, 7] width 90 height 9
click at [106, 5] on span at bounding box center [106, 8] width 4 height 6
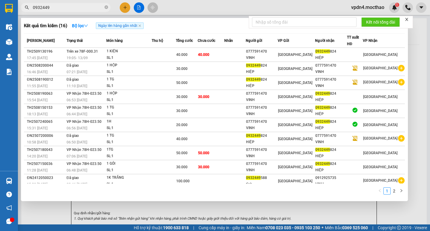
type input "0932449"
click at [210, 206] on div at bounding box center [215, 115] width 430 height 231
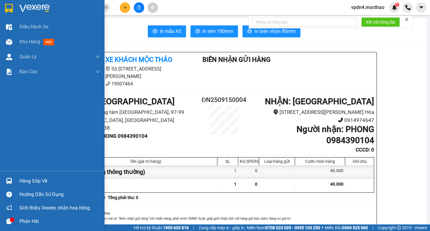
click at [35, 184] on div "Hàng sắp về" at bounding box center [59, 180] width 81 height 9
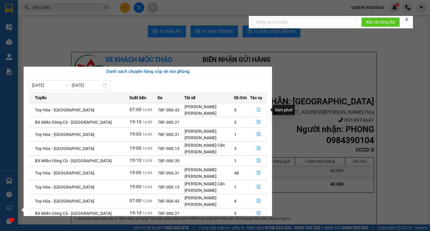
click at [258, 111] on icon "file-done" at bounding box center [259, 110] width 4 height 4
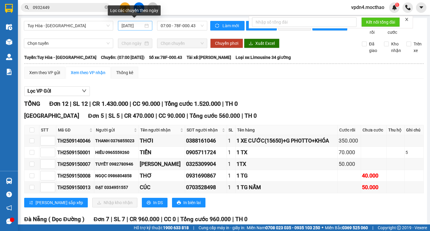
click at [125, 23] on input "[DATE]" at bounding box center [132, 25] width 22 height 7
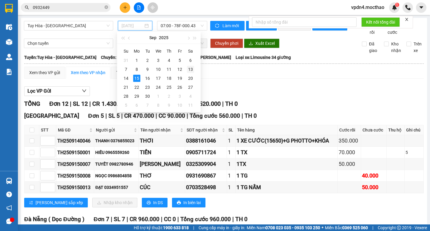
click at [192, 68] on div "13" at bounding box center [190, 69] width 7 height 7
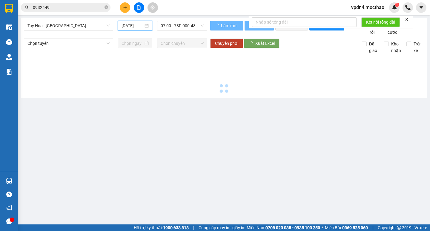
type input "[DATE]"
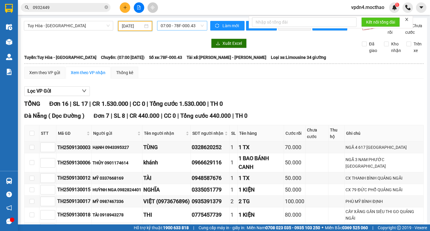
click at [173, 29] on span "07:00 - 78F-000.43" at bounding box center [182, 25] width 43 height 9
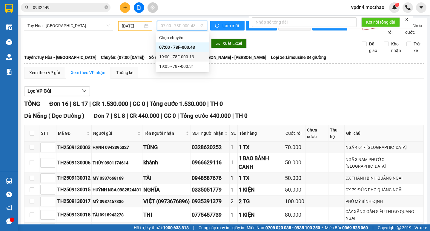
click at [185, 59] on div "19:00 - 78F-000.13" at bounding box center [182, 56] width 47 height 7
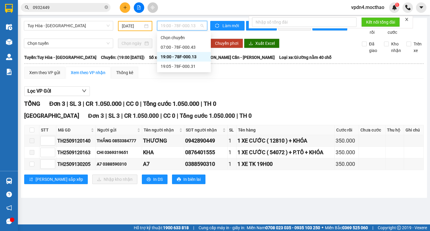
click at [184, 25] on span "19:00 - 78F-000.13" at bounding box center [182, 25] width 43 height 9
click at [195, 68] on div "19:05 - 78F-000.31" at bounding box center [184, 66] width 47 height 7
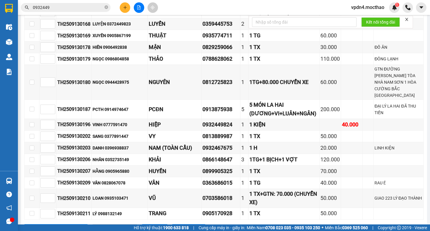
scroll to position [575, 0]
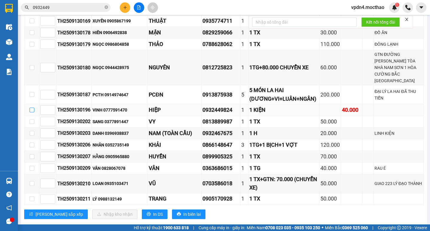
click at [33, 112] on input "checkbox" at bounding box center [32, 109] width 5 height 5
checkbox input "true"
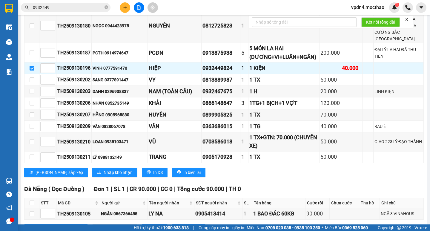
scroll to position [638, 0]
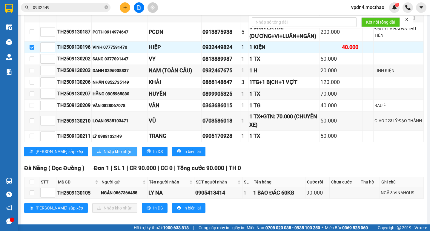
click at [104, 155] on span "Nhập kho nhận" at bounding box center [118, 151] width 29 height 7
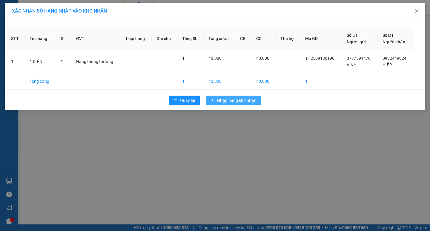
click at [237, 104] on button "Nhập hàng kho nhận" at bounding box center [234, 100] width 56 height 10
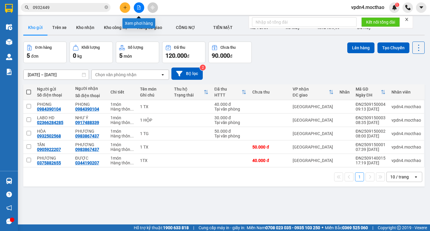
click at [137, 11] on button at bounding box center [139, 7] width 10 height 10
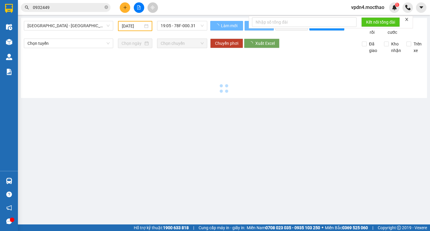
type input "[DATE]"
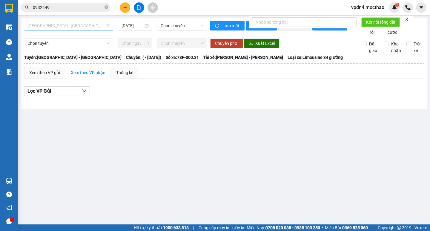
click at [96, 27] on span "[GEOGRAPHIC_DATA] - [GEOGRAPHIC_DATA]" at bounding box center [68, 25] width 82 height 9
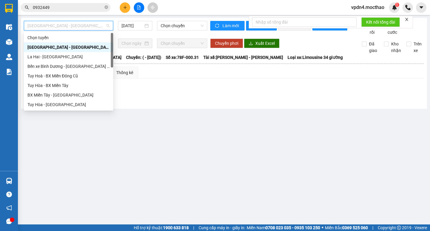
type input "D"
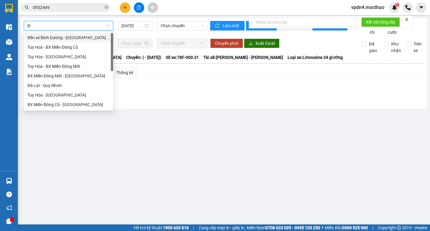
type input "ĐA"
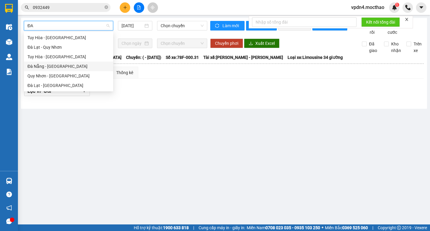
click at [79, 65] on div "Đà Nẵng - [GEOGRAPHIC_DATA]" at bounding box center [68, 66] width 82 height 7
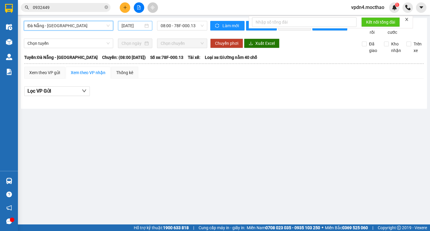
click at [144, 27] on div "[DATE]" at bounding box center [134, 25] width 27 height 7
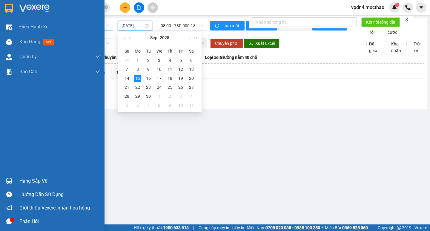
click at [36, 184] on div "Hàng sắp về" at bounding box center [59, 180] width 81 height 9
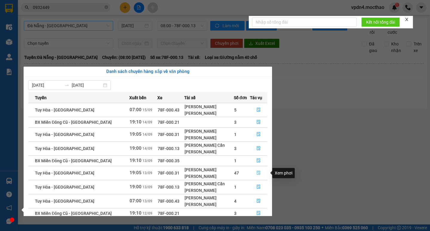
click at [254, 170] on button "button" at bounding box center [258, 173] width 17 height 10
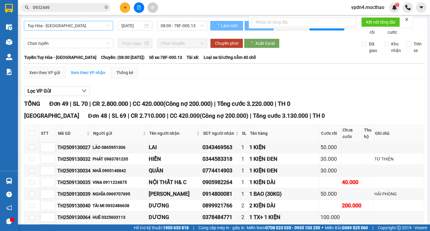
type input "[DATE]"
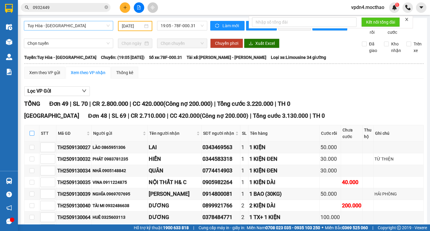
click at [30, 135] on input "checkbox" at bounding box center [32, 133] width 5 height 5
checkbox input "true"
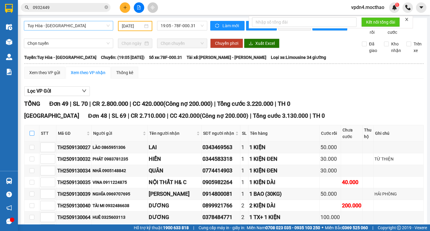
checkbox input "true"
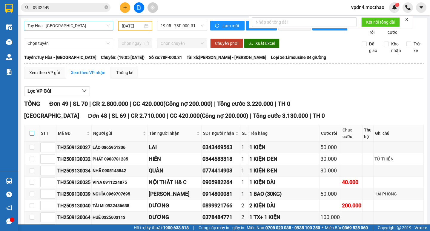
checkbox input "true"
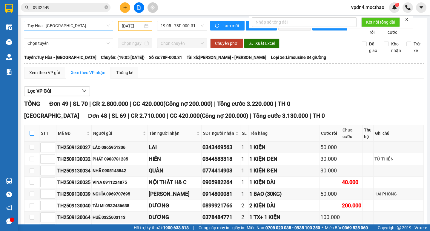
checkbox input "true"
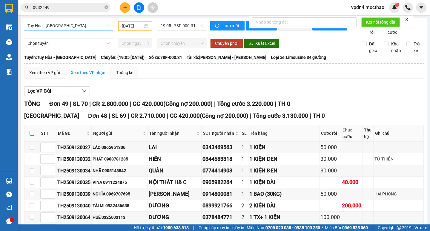
checkbox input "true"
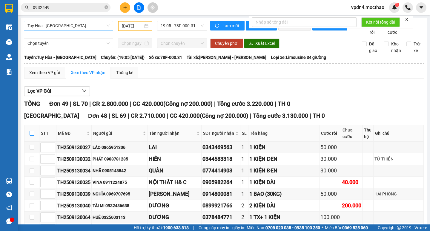
checkbox input "true"
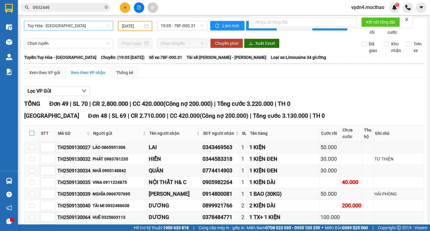
checkbox input "true"
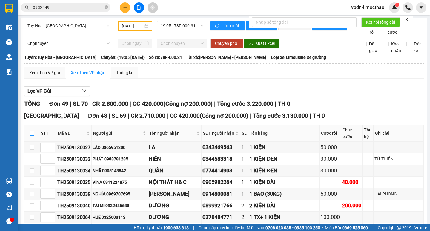
checkbox input "true"
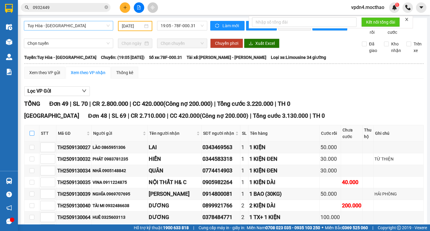
checkbox input "true"
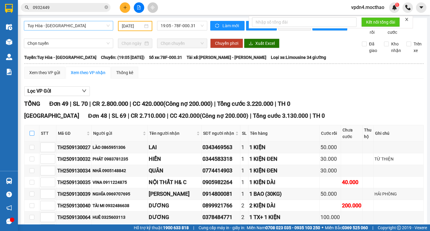
checkbox input "true"
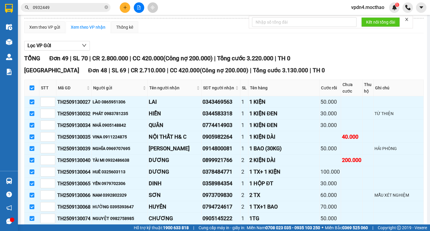
scroll to position [49, 0]
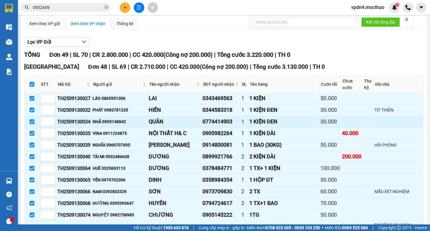
click at [31, 124] on input "checkbox" at bounding box center [32, 121] width 5 height 5
checkbox input "false"
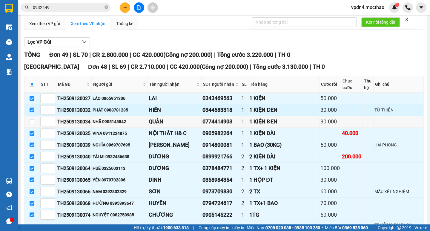
click at [33, 112] on input "checkbox" at bounding box center [32, 109] width 5 height 5
checkbox input "false"
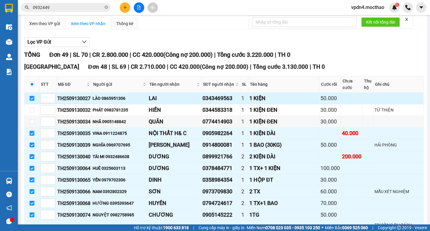
click at [30, 101] on input "checkbox" at bounding box center [32, 98] width 5 height 5
checkbox input "false"
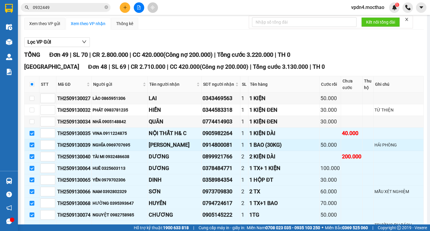
click at [32, 147] on input "checkbox" at bounding box center [32, 144] width 5 height 5
checkbox input "false"
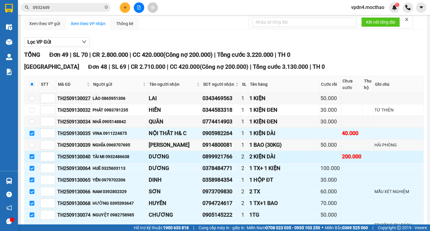
click at [32, 159] on input "checkbox" at bounding box center [32, 156] width 5 height 5
checkbox input "false"
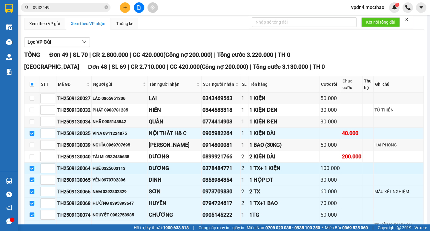
click at [32, 170] on input "checkbox" at bounding box center [32, 168] width 5 height 5
checkbox input "false"
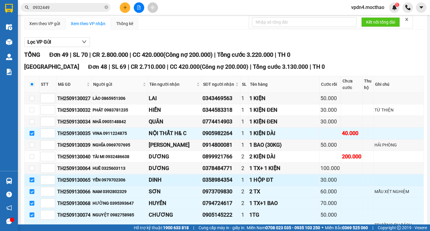
click at [33, 182] on input "checkbox" at bounding box center [32, 179] width 5 height 5
checkbox input "false"
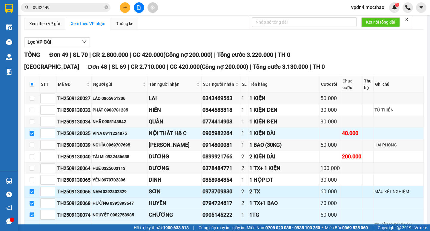
click at [33, 194] on input "checkbox" at bounding box center [32, 191] width 5 height 5
checkbox input "false"
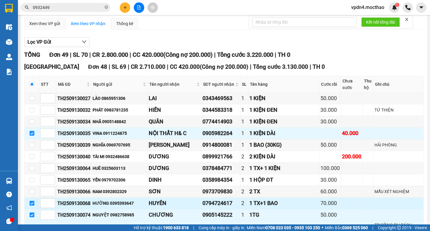
click at [31, 205] on input "checkbox" at bounding box center [32, 203] width 5 height 5
checkbox input "false"
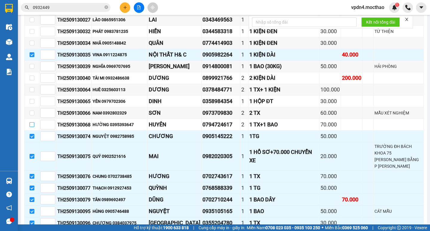
scroll to position [130, 0]
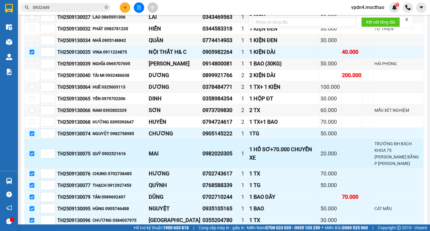
click at [31, 156] on input "checkbox" at bounding box center [32, 153] width 5 height 5
checkbox input "false"
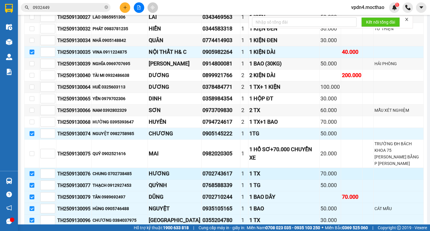
click at [33, 176] on input "checkbox" at bounding box center [32, 173] width 5 height 5
checkbox input "false"
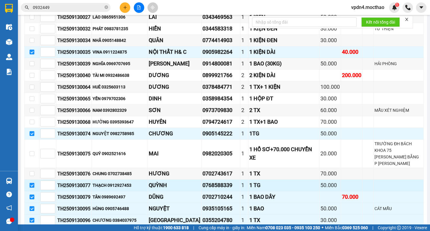
click at [33, 187] on input "checkbox" at bounding box center [32, 185] width 5 height 5
checkbox input "false"
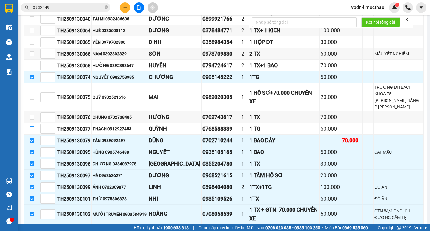
scroll to position [201, 0]
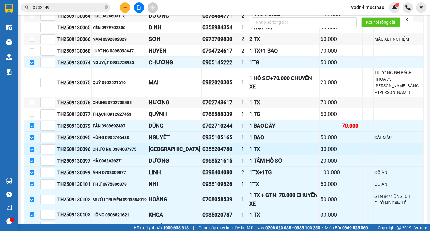
click at [30, 151] on input "checkbox" at bounding box center [32, 149] width 5 height 5
checkbox input "false"
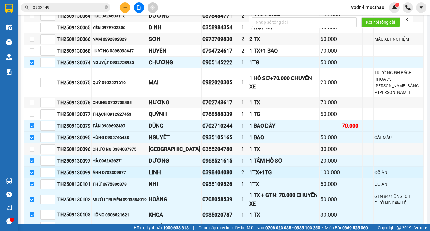
click at [31, 175] on input "checkbox" at bounding box center [32, 172] width 5 height 5
checkbox input "false"
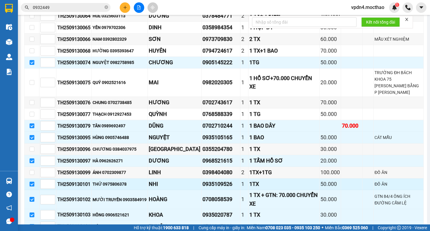
click at [33, 186] on input "checkbox" at bounding box center [32, 183] width 5 height 5
checkbox input "false"
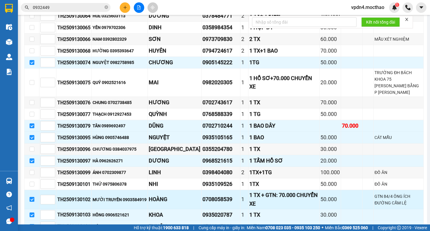
click at [32, 201] on input "checkbox" at bounding box center [32, 199] width 5 height 5
checkbox input "false"
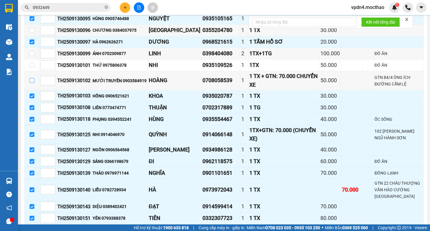
scroll to position [326, 0]
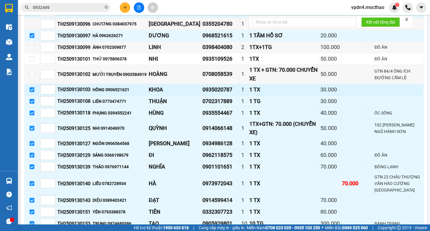
click at [31, 92] on input "checkbox" at bounding box center [32, 89] width 5 height 5
checkbox input "false"
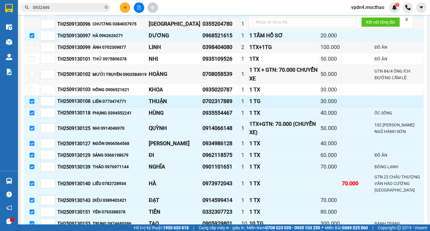
click at [33, 104] on input "checkbox" at bounding box center [32, 101] width 5 height 5
checkbox input "false"
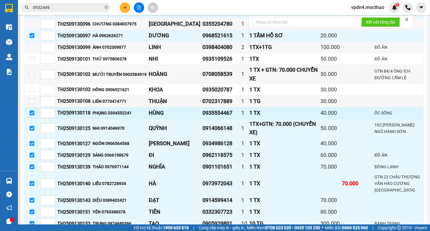
click at [32, 115] on input "checkbox" at bounding box center [32, 112] width 5 height 5
checkbox input "false"
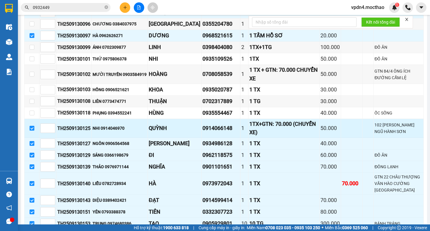
click at [33, 130] on input "checkbox" at bounding box center [32, 128] width 5 height 5
checkbox input "false"
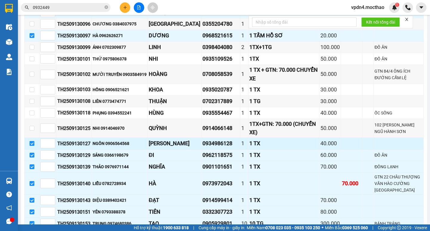
click at [32, 146] on input "checkbox" at bounding box center [32, 143] width 5 height 5
checkbox input "false"
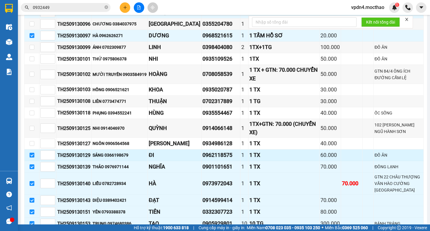
drag, startPoint x: 33, startPoint y: 165, endPoint x: 36, endPoint y: 180, distance: 15.6
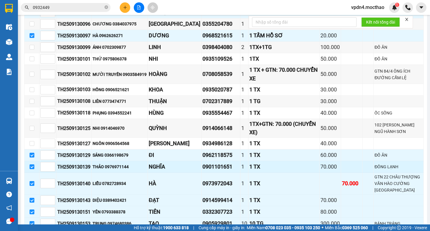
click at [33, 157] on input "checkbox" at bounding box center [32, 154] width 5 height 5
checkbox input "false"
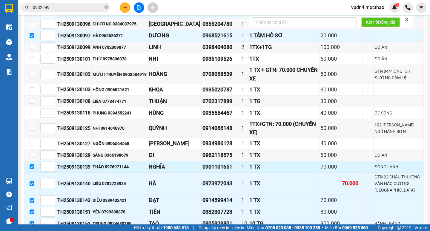
click at [33, 169] on input "checkbox" at bounding box center [32, 166] width 5 height 5
checkbox input "false"
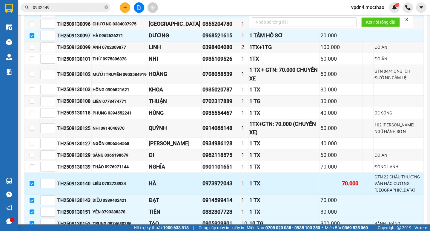
click at [33, 186] on input "checkbox" at bounding box center [32, 183] width 5 height 5
checkbox input "false"
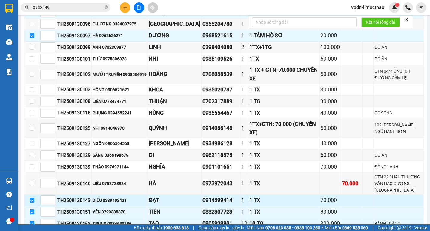
click at [34, 202] on input "checkbox" at bounding box center [32, 200] width 5 height 5
checkbox input "false"
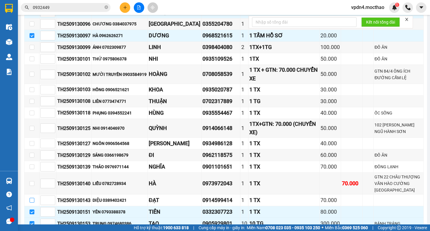
scroll to position [395, 0]
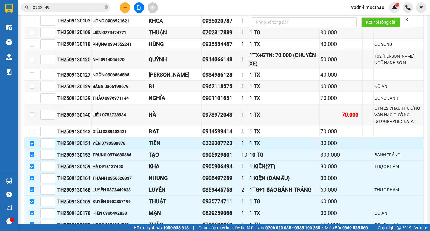
click at [33, 145] on input "checkbox" at bounding box center [32, 143] width 5 height 5
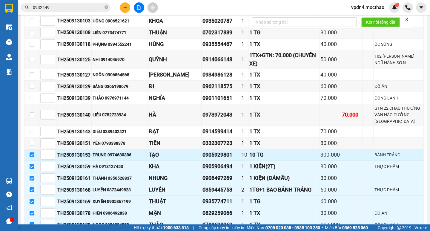
click at [31, 157] on input "checkbox" at bounding box center [32, 154] width 5 height 5
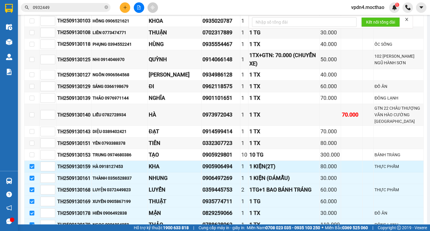
click at [33, 169] on input "checkbox" at bounding box center [32, 166] width 5 height 5
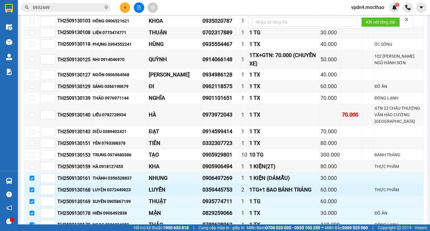
click at [33, 192] on input "checkbox" at bounding box center [32, 189] width 5 height 5
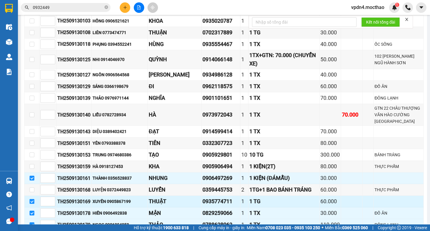
click at [32, 204] on input "checkbox" at bounding box center [32, 201] width 5 height 5
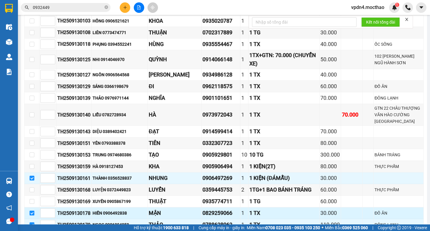
click at [33, 215] on input "checkbox" at bounding box center [32, 212] width 5 height 5
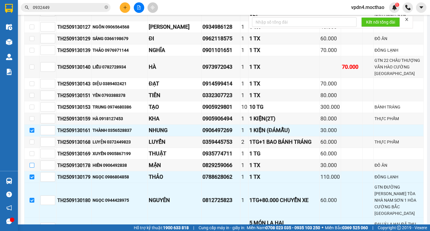
scroll to position [459, 0]
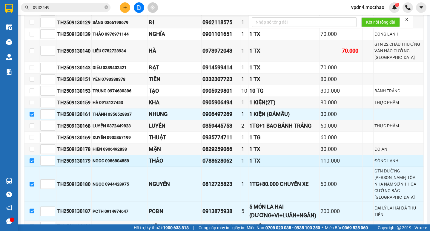
click at [31, 163] on input "checkbox" at bounding box center [32, 160] width 5 height 5
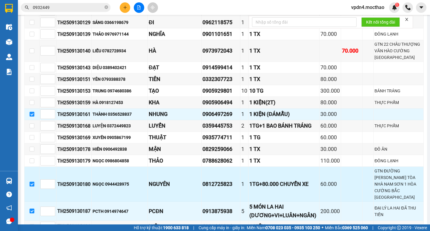
click at [31, 186] on input "checkbox" at bounding box center [32, 183] width 5 height 5
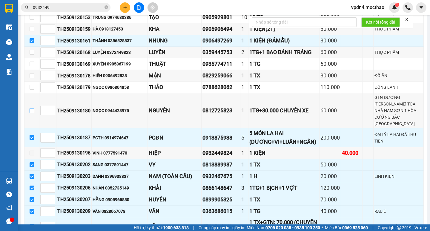
scroll to position [533, 0]
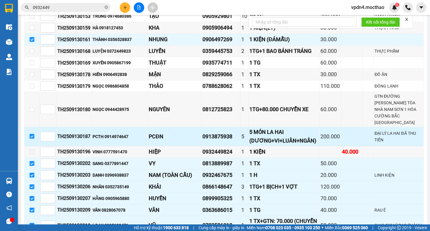
click at [32, 138] on input "checkbox" at bounding box center [32, 136] width 5 height 5
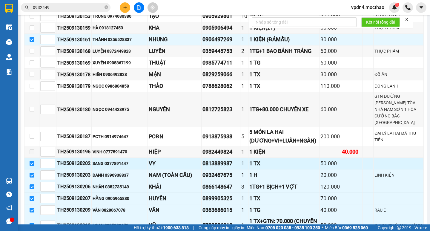
click at [31, 166] on input "checkbox" at bounding box center [32, 163] width 5 height 5
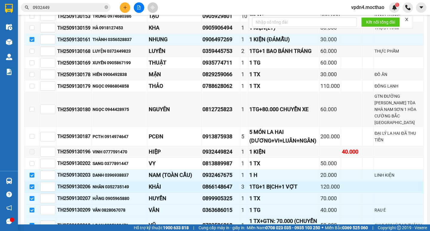
click at [34, 192] on td at bounding box center [31, 187] width 15 height 12
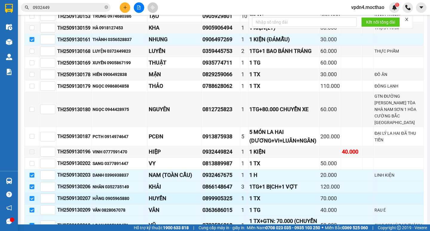
click at [33, 201] on input "checkbox" at bounding box center [32, 198] width 5 height 5
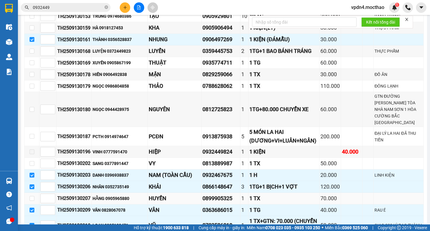
drag, startPoint x: 31, startPoint y: 218, endPoint x: 89, endPoint y: 212, distance: 57.7
click at [32, 212] on input "checkbox" at bounding box center [32, 209] width 5 height 5
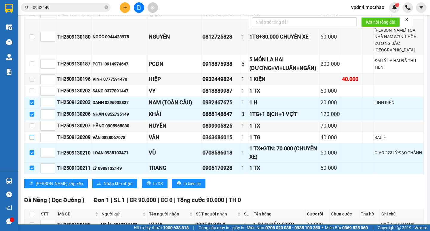
scroll to position [609, 0]
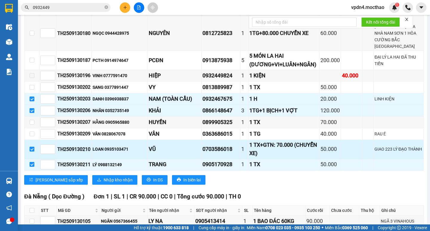
click at [31, 151] on input "checkbox" at bounding box center [32, 149] width 5 height 5
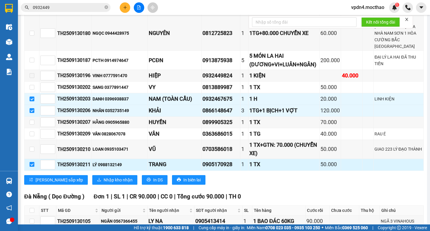
click at [33, 167] on input "checkbox" at bounding box center [32, 164] width 5 height 5
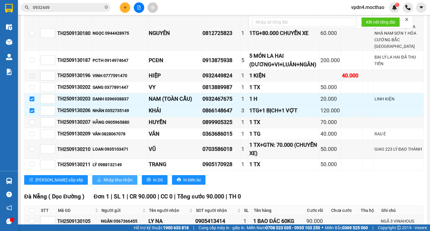
click at [104, 183] on span "Nhập kho nhận" at bounding box center [118, 179] width 29 height 7
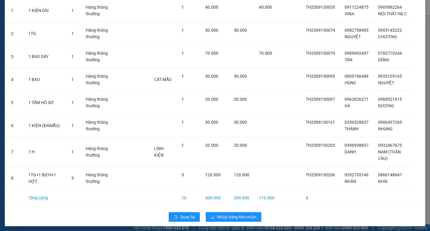
scroll to position [52, 0]
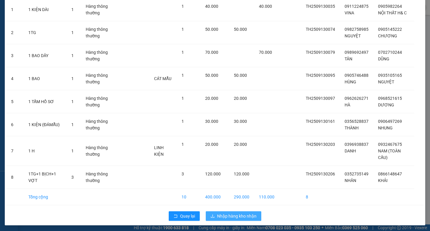
click at [254, 215] on span "Nhập hàng kho nhận" at bounding box center [236, 215] width 39 height 7
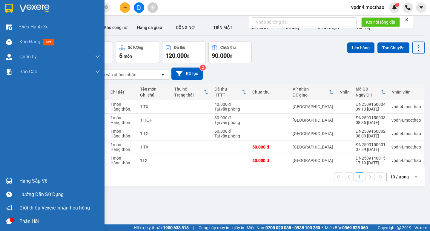
click at [24, 182] on div "Hàng sắp về" at bounding box center [59, 180] width 81 height 9
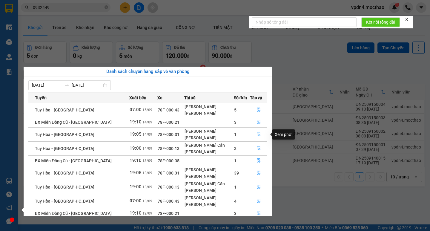
click at [257, 135] on icon "file-done" at bounding box center [259, 134] width 4 height 4
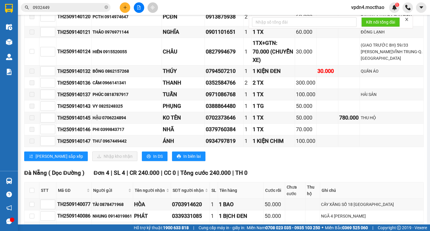
scroll to position [334, 0]
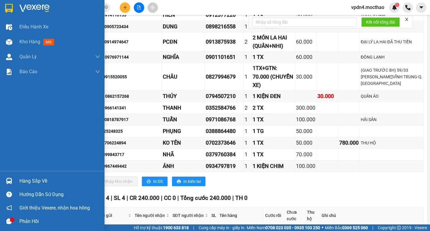
click at [27, 184] on div "Hàng sắp về" at bounding box center [59, 180] width 81 height 9
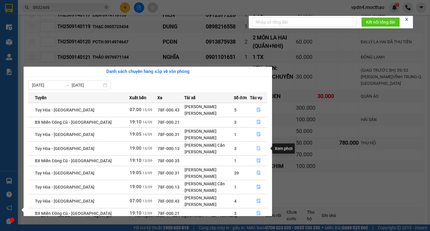
click at [257, 147] on icon "file-done" at bounding box center [258, 148] width 4 height 4
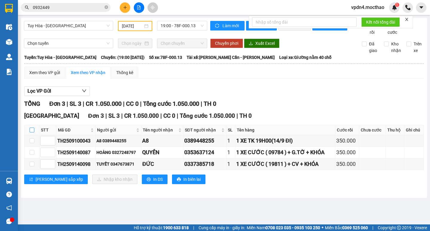
click at [32, 132] on input "checkbox" at bounding box center [32, 129] width 5 height 5
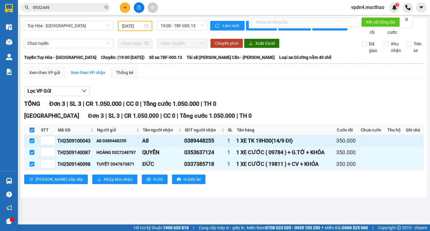
click at [31, 143] on input "checkbox" at bounding box center [32, 140] width 5 height 5
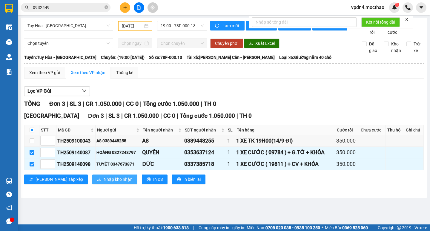
click at [104, 182] on span "Nhập kho nhận" at bounding box center [118, 179] width 29 height 7
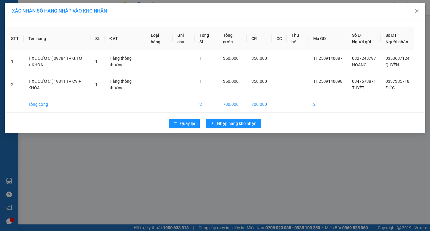
click at [241, 131] on div "Quay lại Nhập hàng kho nhận" at bounding box center [214, 123] width 417 height 16
click at [241, 127] on span "Nhập hàng kho nhận" at bounding box center [236, 123] width 39 height 7
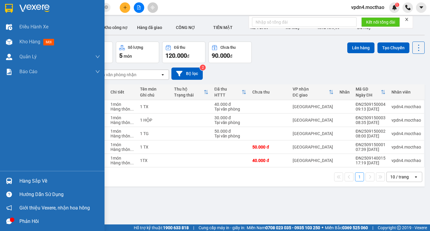
click at [27, 183] on div "Hàng sắp về" at bounding box center [59, 180] width 81 height 9
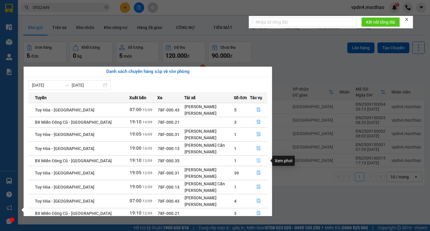
click at [256, 162] on icon "file-done" at bounding box center [258, 160] width 4 height 4
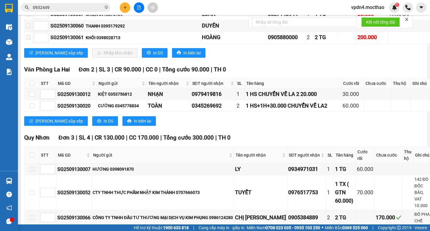
scroll to position [936, 0]
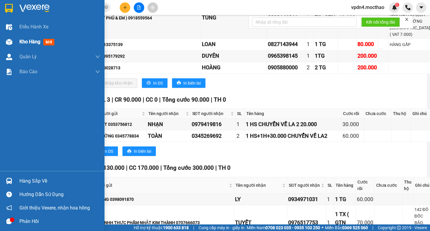
click at [30, 42] on span "Kho hàng" at bounding box center [29, 42] width 21 height 6
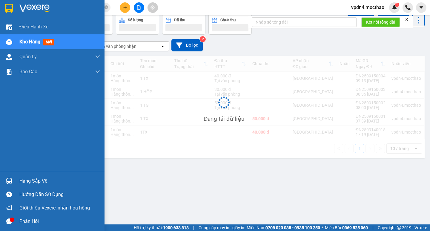
scroll to position [27, 0]
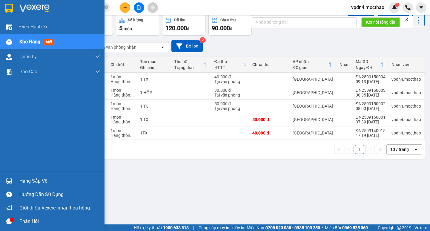
click at [40, 179] on div "Hàng sắp về" at bounding box center [59, 180] width 81 height 9
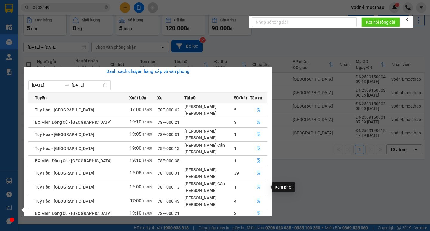
click at [257, 184] on icon "file-done" at bounding box center [258, 186] width 4 height 4
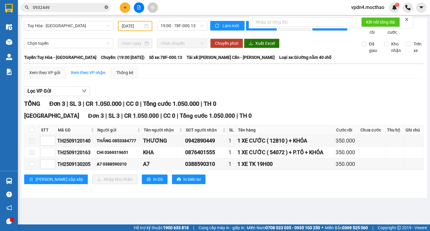
click at [107, 7] on icon "close-circle" at bounding box center [106, 7] width 4 height 4
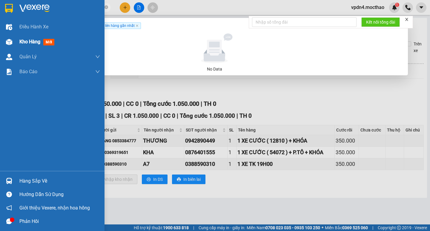
click at [22, 41] on span "Kho hàng" at bounding box center [29, 42] width 21 height 6
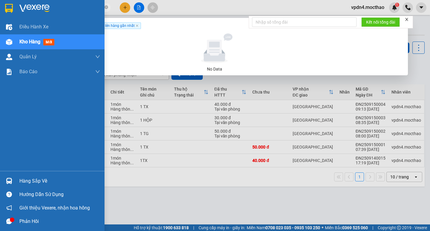
click at [47, 182] on div "Hàng sắp về" at bounding box center [59, 180] width 81 height 9
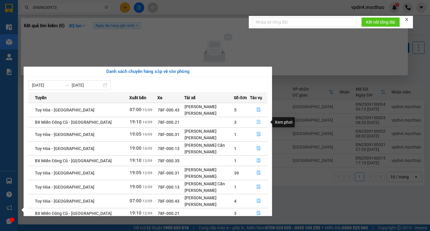
click at [257, 121] on icon "file-done" at bounding box center [259, 122] width 4 height 4
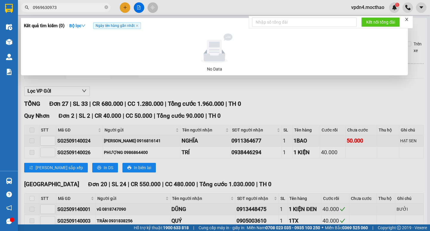
drag, startPoint x: 429, startPoint y: 70, endPoint x: 429, endPoint y: 113, distance: 43.0
click at [429, 113] on div at bounding box center [215, 115] width 430 height 231
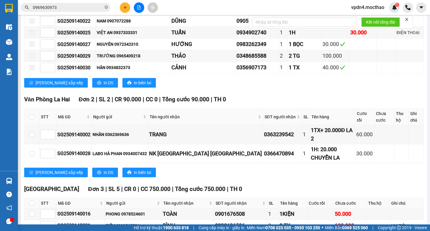
scroll to position [375, 0]
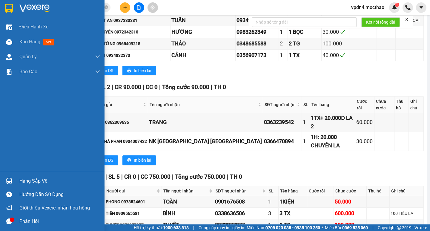
click at [25, 184] on div "Hàng sắp về" at bounding box center [59, 180] width 81 height 9
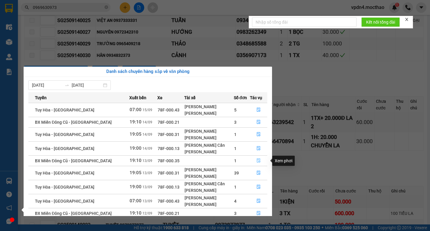
click at [259, 161] on button "button" at bounding box center [258, 161] width 17 height 10
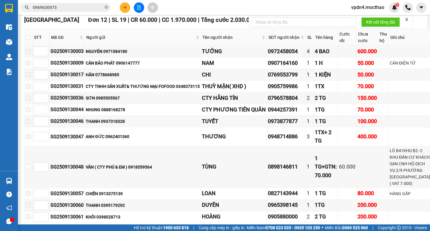
scroll to position [740, 0]
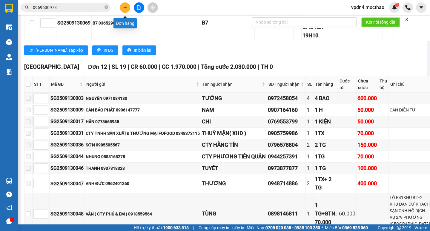
click at [122, 7] on button at bounding box center [125, 7] width 10 height 10
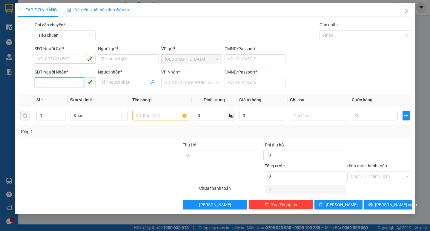
click at [67, 81] on input "SĐT Người Nhận *" at bounding box center [59, 82] width 49 height 10
click at [67, 93] on div "0961132105 - TUẤN" at bounding box center [65, 94] width 54 height 7
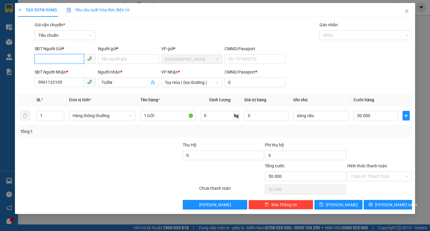
click at [66, 60] on input "SĐT Người Gửi *" at bounding box center [59, 59] width 49 height 10
click at [71, 71] on div "0906427852 - KANSAI" at bounding box center [65, 71] width 54 height 7
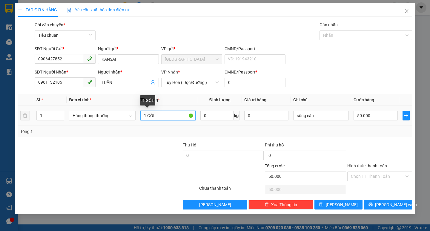
click at [158, 116] on input "1 GÓI" at bounding box center [167, 116] width 55 height 10
click at [380, 113] on input "50.000" at bounding box center [375, 116] width 44 height 10
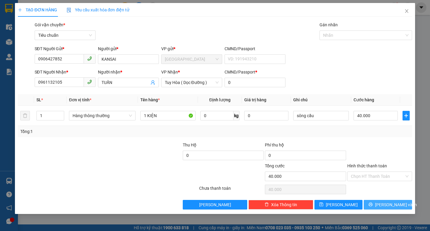
click at [389, 203] on span "[PERSON_NAME] và In" at bounding box center [396, 204] width 42 height 7
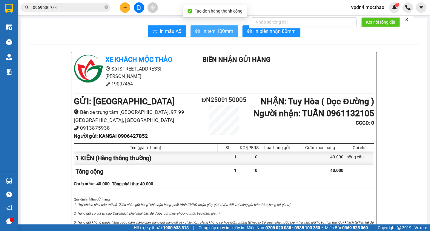
click at [207, 35] on span "In tem 100mm" at bounding box center [217, 30] width 31 height 7
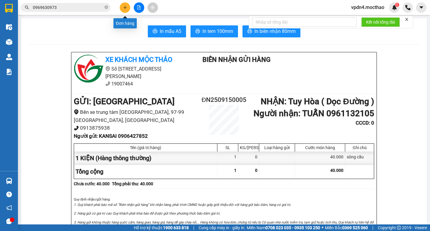
click at [126, 8] on icon "plus" at bounding box center [125, 7] width 4 height 4
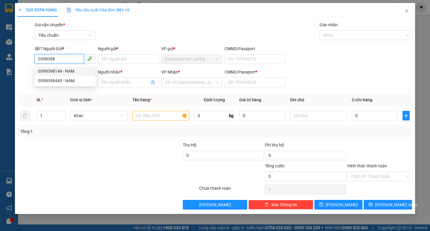
click at [61, 74] on div "0398398149 - NAM" at bounding box center [65, 71] width 54 height 7
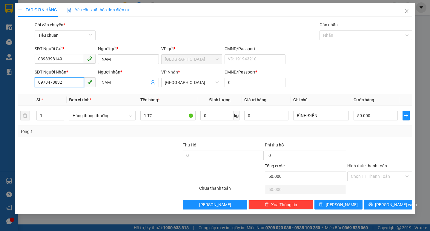
click at [79, 86] on input "0978478832" at bounding box center [59, 82] width 49 height 10
click at [77, 92] on div "0901860684 - HIẾU" at bounding box center [67, 94] width 59 height 7
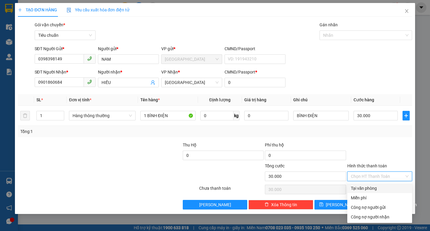
click at [363, 176] on input "Hình thức thanh toán" at bounding box center [377, 176] width 53 height 9
click at [369, 190] on div "Tại văn phòng" at bounding box center [380, 188] width 58 height 7
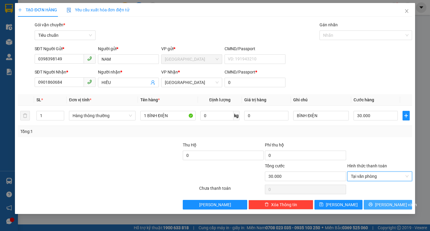
click at [399, 206] on span "[PERSON_NAME] và In" at bounding box center [396, 204] width 42 height 7
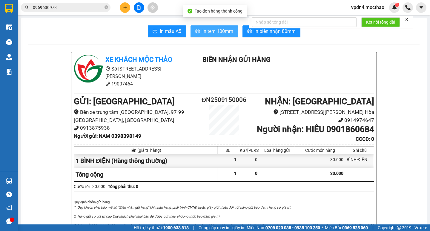
click at [209, 36] on button "In tem 100mm" at bounding box center [213, 31] width 47 height 12
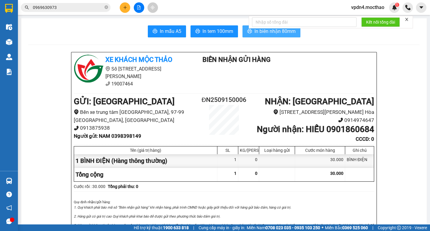
click at [264, 35] on button "In biên nhận 80mm" at bounding box center [271, 31] width 58 height 12
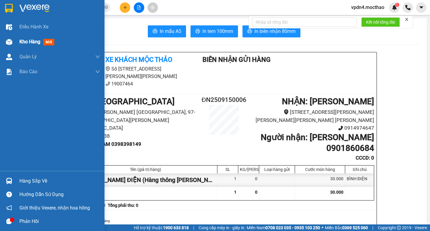
click at [27, 45] on div "Kho hàng mới" at bounding box center [37, 41] width 37 height 7
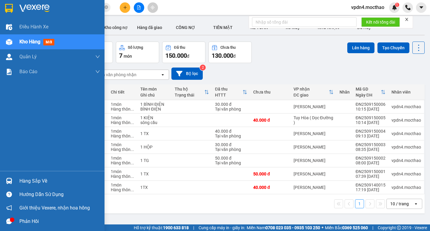
click at [21, 39] on span "Kho hàng" at bounding box center [29, 42] width 21 height 6
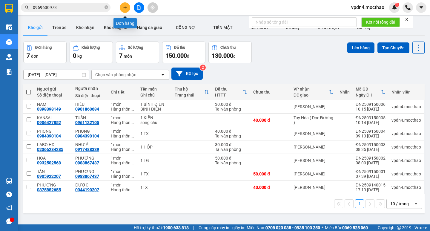
click at [123, 8] on icon "plus" at bounding box center [125, 7] width 4 height 4
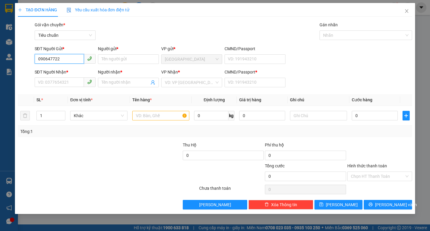
type input "0906477222"
click at [86, 71] on div "0906477222 - HỒNG" at bounding box center [65, 71] width 54 height 7
type input "HỒNG"
type input "0914197234"
type input "TẤN TÙNG"
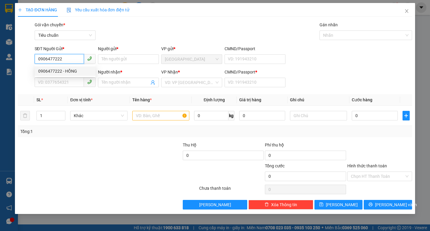
type input "0"
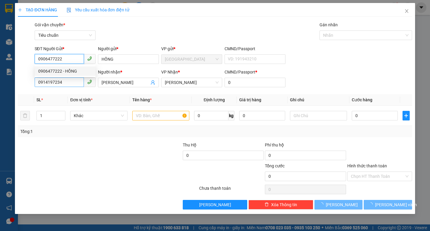
type input "40.000"
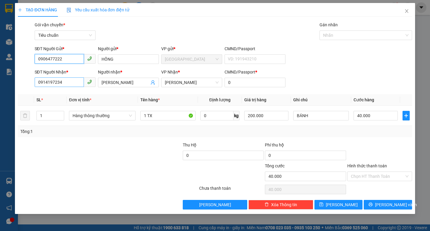
type input "0906477222"
click at [74, 81] on input "0914197234" at bounding box center [59, 82] width 49 height 10
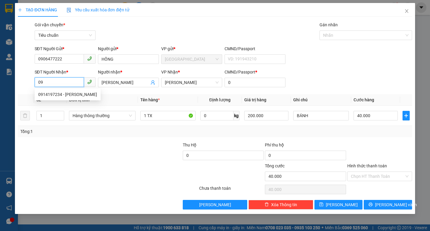
type input "0"
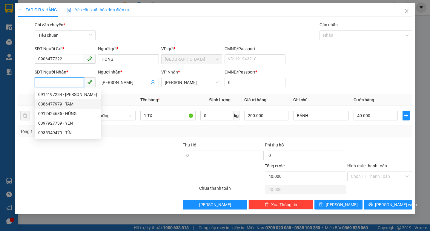
click at [66, 107] on div "0386477979 - TAM" at bounding box center [67, 104] width 59 height 7
type input "0386477979"
type input "TAM"
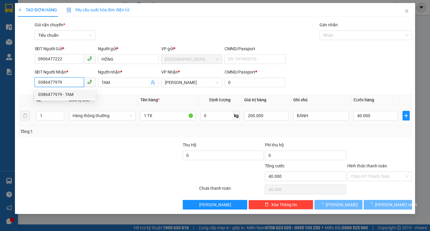
type input "30.000"
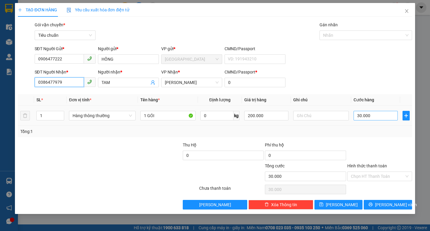
type input "0386477979"
click at [383, 117] on input "30.000" at bounding box center [375, 116] width 44 height 10
type input "2"
type input "20"
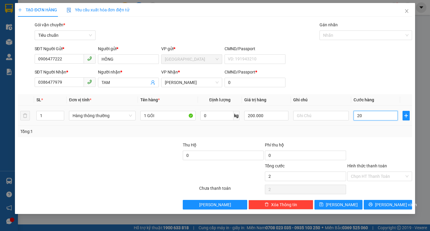
type input "20"
type input "20.000"
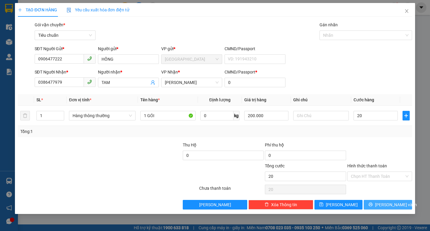
type input "20.000"
click at [385, 201] on button "[PERSON_NAME] và In" at bounding box center [387, 205] width 48 height 10
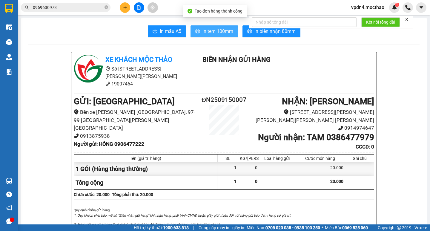
click at [200, 30] on button "In tem 100mm" at bounding box center [213, 31] width 47 height 12
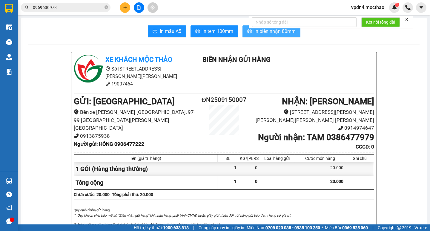
click at [259, 30] on span "In biên nhận 80mm" at bounding box center [274, 30] width 41 height 7
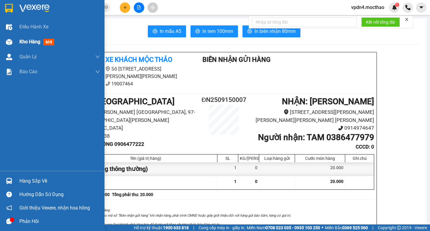
click at [15, 40] on div "Kho hàng mới" at bounding box center [52, 41] width 104 height 15
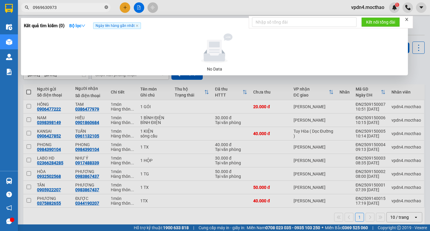
click at [108, 8] on icon "close-circle" at bounding box center [106, 7] width 4 height 4
type input "0335978818"
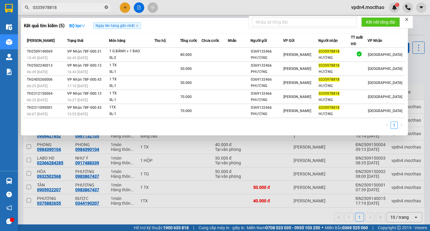
click at [108, 8] on icon "close-circle" at bounding box center [106, 7] width 4 height 4
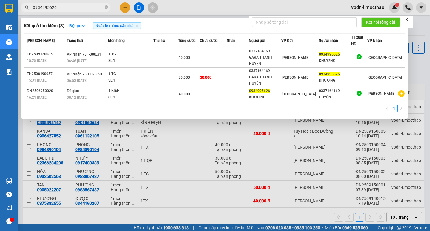
type input "0934995626"
click at [126, 8] on div at bounding box center [215, 115] width 430 height 231
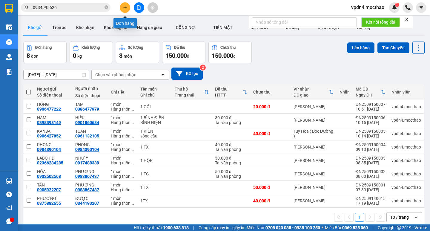
click at [122, 10] on button at bounding box center [125, 7] width 10 height 10
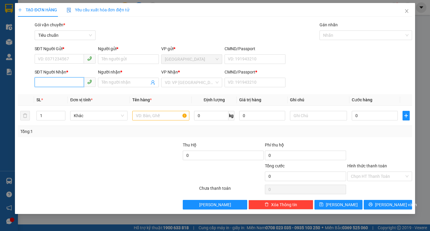
click at [68, 82] on input "SĐT Người Nhận *" at bounding box center [59, 82] width 49 height 10
type input "0918114148"
click at [76, 97] on div "0918114148 - K TÊN" at bounding box center [65, 94] width 54 height 7
type input "K TÊN"
type input "0"
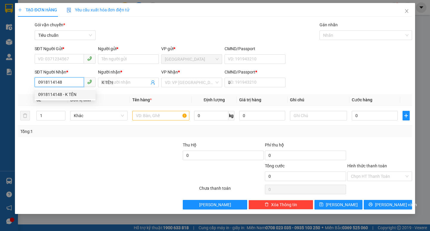
type input "200.000"
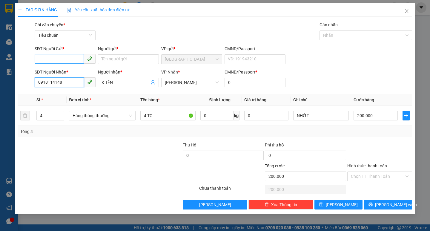
type input "0918114148"
click at [58, 58] on input "SĐT Người Gửi *" at bounding box center [59, 59] width 49 height 10
type input "0963583267"
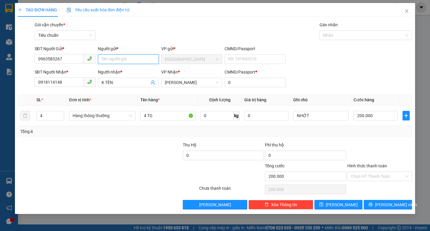
click at [118, 59] on input "Người gửi *" at bounding box center [128, 59] width 61 height 10
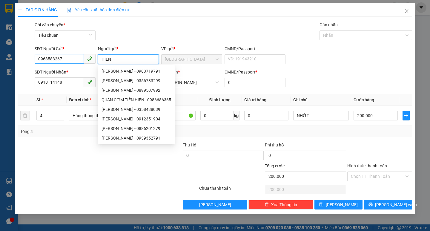
type input "HIỀN"
click at [45, 58] on input "0963583267" at bounding box center [59, 59] width 49 height 10
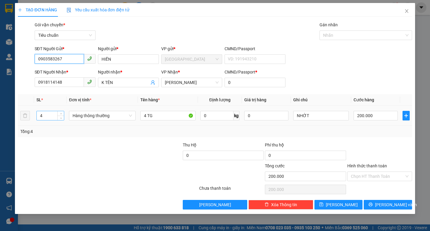
type input "0903583267"
click at [51, 113] on input "4" at bounding box center [50, 115] width 27 height 9
type input "2"
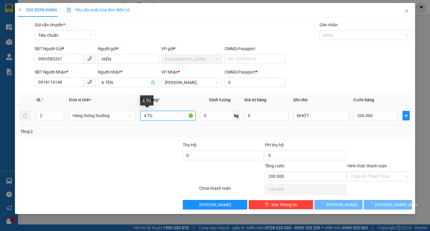
click at [165, 119] on input "4 TG" at bounding box center [167, 116] width 55 height 10
type input "0"
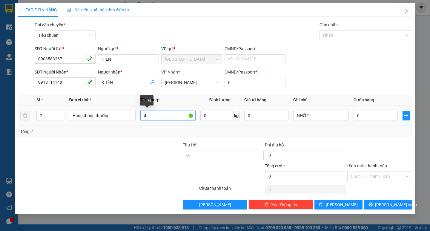
type input "4"
type input "2 LỐP"
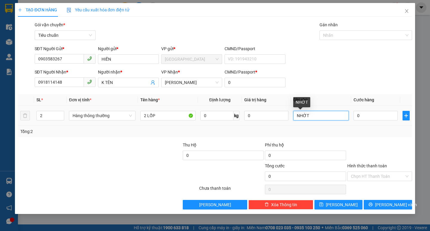
click at [313, 116] on input "NHỚT" at bounding box center [320, 116] width 55 height 10
type input "N"
click at [363, 119] on input "0" at bounding box center [375, 116] width 44 height 10
type input "1"
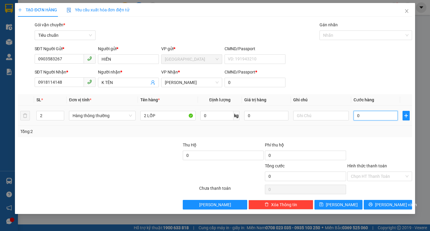
type input "1"
type input "10"
type input "100"
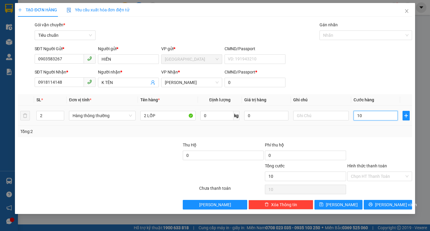
type input "100"
type input "100.000"
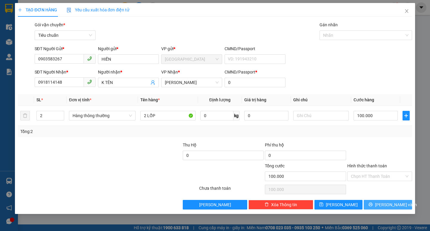
click at [384, 205] on span "[PERSON_NAME] và In" at bounding box center [396, 204] width 42 height 7
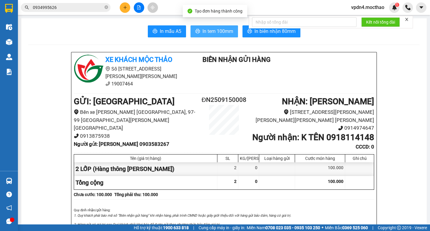
click at [212, 32] on span "In tem 100mm" at bounding box center [217, 30] width 31 height 7
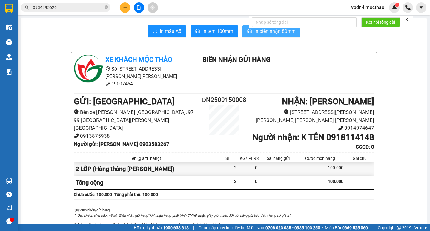
click at [276, 33] on span "In biên nhận 80mm" at bounding box center [274, 30] width 41 height 7
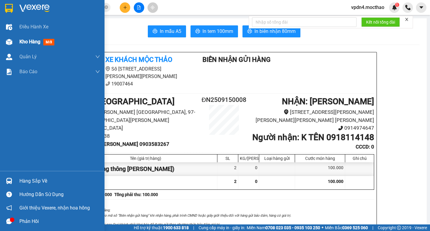
click at [23, 44] on span "Kho hàng" at bounding box center [29, 42] width 21 height 6
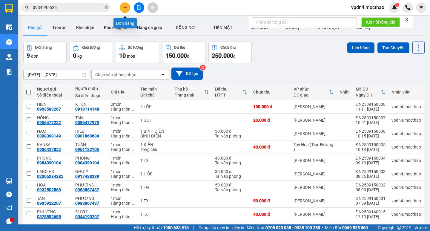
click at [124, 9] on icon "plus" at bounding box center [125, 7] width 4 height 4
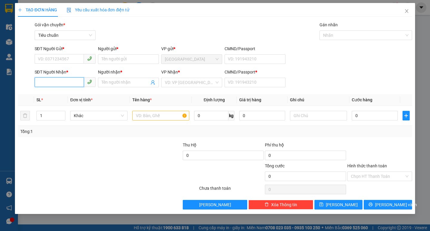
drag, startPoint x: 63, startPoint y: 81, endPoint x: 74, endPoint y: 86, distance: 12.2
click at [63, 81] on input "SĐT Người Nhận *" at bounding box center [59, 82] width 49 height 10
type input "0903546070"
click at [42, 97] on div "0903546070 - NGỌC LÂM" at bounding box center [67, 94] width 59 height 7
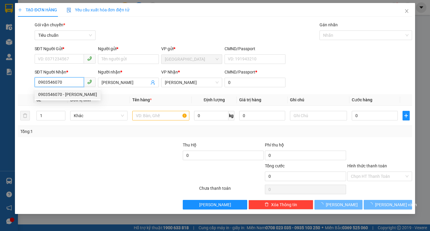
type input "NGỌC LÂM"
type input "0"
type input "50.000"
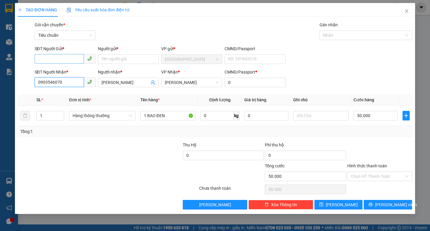
type input "0903546070"
click at [54, 56] on input "SĐT Người Gửi *" at bounding box center [59, 59] width 49 height 10
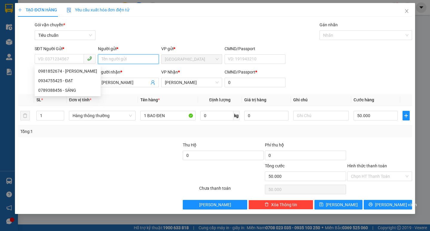
click at [110, 59] on input "Người gửi *" at bounding box center [128, 59] width 61 height 10
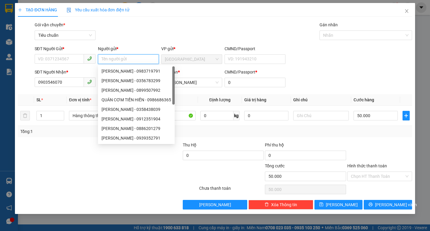
type input "D"
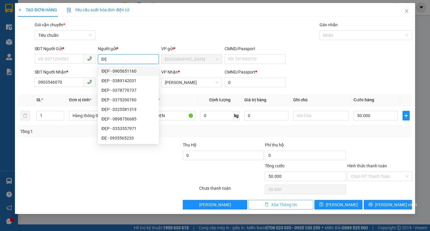
type input "ĐẸ"
click at [278, 205] on span "Xóa Thông tin" at bounding box center [284, 204] width 26 height 7
type input "0"
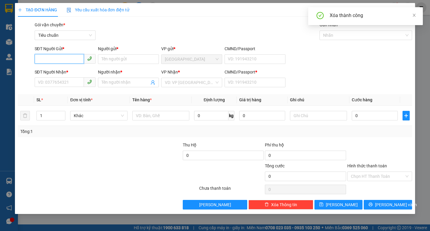
click at [67, 60] on input "SĐT Người Gửi *" at bounding box center [59, 59] width 49 height 10
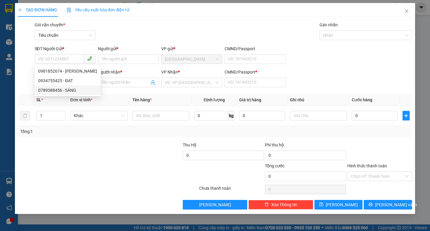
click at [117, 96] on th "Đơn vị tính *" at bounding box center [99, 100] width 62 height 12
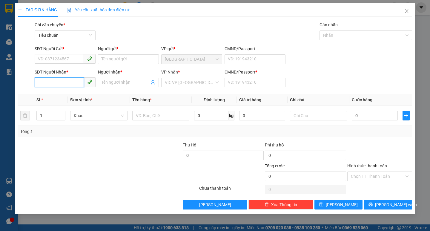
click at [67, 80] on input "SĐT Người Nhận *" at bounding box center [59, 82] width 49 height 10
type input "0962409799"
click at [70, 91] on div "0962409799 - SƠN" at bounding box center [65, 94] width 54 height 7
type input "SƠN"
type input "0"
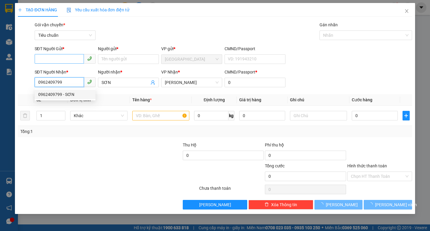
type input "100.000"
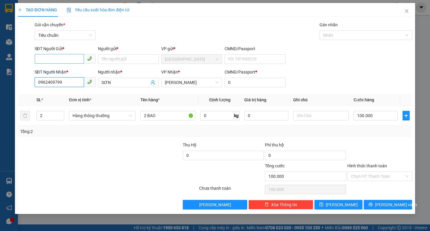
type input "0962409799"
click at [63, 58] on input "SĐT Người Gửi *" at bounding box center [59, 59] width 49 height 10
click at [67, 68] on div "0904621145 - ĐƯƠNG" at bounding box center [65, 71] width 54 height 7
type input "0904621145"
type input "ĐƯƠNG"
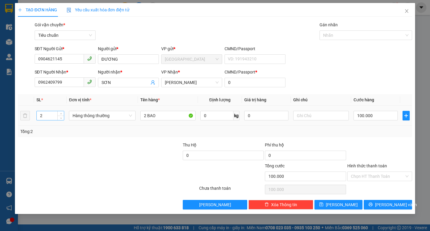
click at [47, 116] on input "2" at bounding box center [50, 115] width 27 height 9
type input "7"
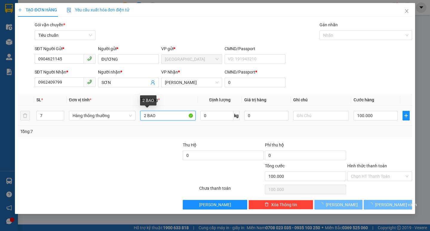
click at [169, 115] on input "2 BAO" at bounding box center [167, 116] width 55 height 10
type input "0"
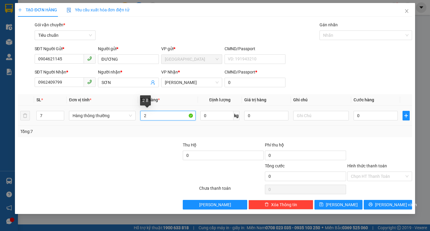
type input "2"
type input "6TG+1 BAO"
click at [363, 116] on input "0" at bounding box center [375, 116] width 44 height 10
type input "2"
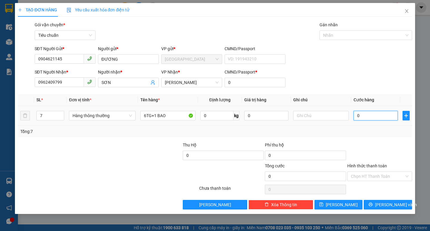
type input "2"
type input "25"
type input "250"
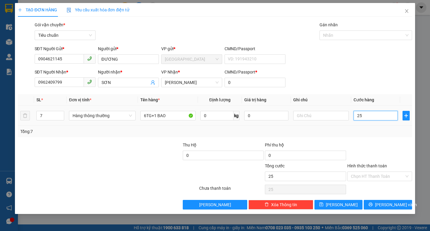
type input "250"
type input "250.000"
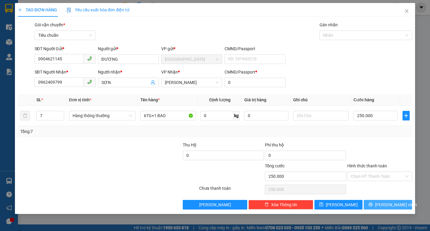
click at [398, 203] on span "[PERSON_NAME] và In" at bounding box center [396, 204] width 42 height 7
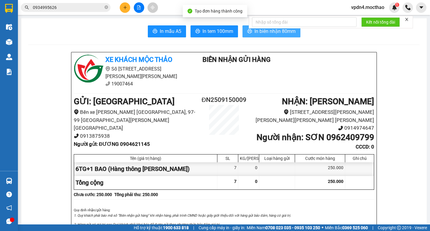
click at [254, 31] on span "In biên nhận 80mm" at bounding box center [274, 30] width 41 height 7
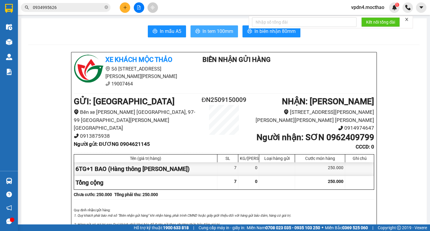
click at [211, 33] on span "In tem 100mm" at bounding box center [217, 30] width 31 height 7
click at [206, 32] on span "In tem 100mm" at bounding box center [217, 30] width 31 height 7
click at [124, 10] on button at bounding box center [125, 7] width 10 height 10
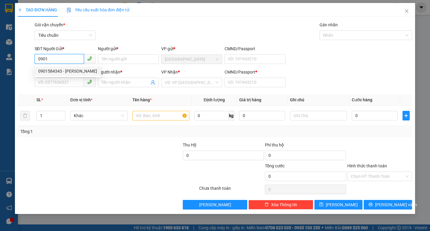
click at [69, 69] on div "0901584343 - NHÂN" at bounding box center [67, 71] width 59 height 7
type input "0901584343"
type input "NHÂN"
type input "0989448815"
type input "ĐỨC"
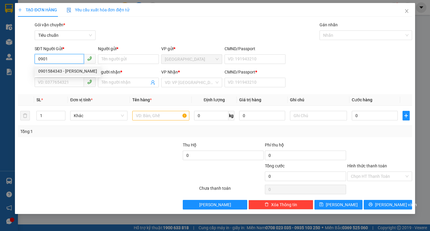
type input "0"
type input "120.000"
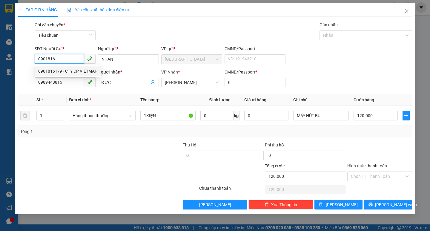
click at [76, 70] on div "0901816179 - CTY CP VIETMAP" at bounding box center [67, 71] width 59 height 7
type input "0901816179"
type input "CTY CP VIETMAP"
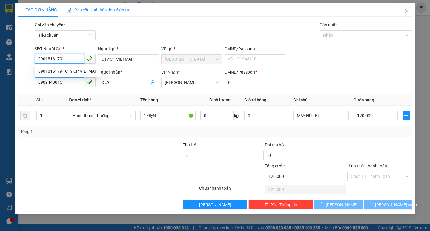
type input "30.000"
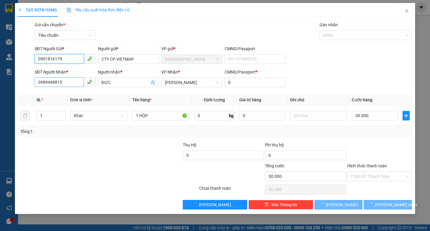
type input "0901816179"
click at [70, 81] on input "0989448815" at bounding box center [59, 82] width 49 height 10
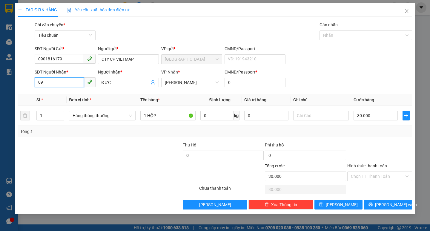
type input "0"
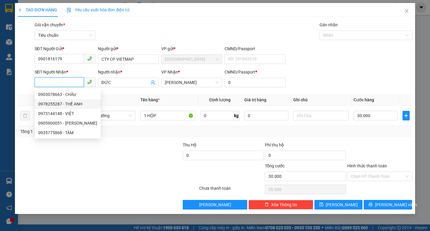
click at [77, 103] on div "0978255287 - THẾ ANH" at bounding box center [67, 104] width 59 height 7
type input "0978255287"
type input "THẾ ANH"
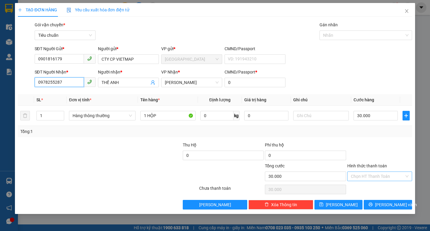
type input "0978255287"
click at [362, 176] on input "Hình thức thanh toán" at bounding box center [377, 176] width 53 height 9
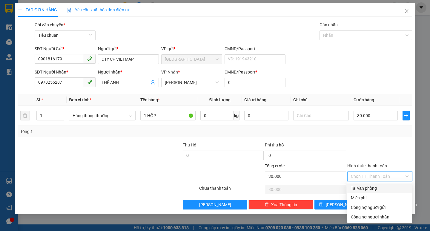
click at [368, 189] on div "Tại văn phòng" at bounding box center [380, 188] width 58 height 7
type input "0"
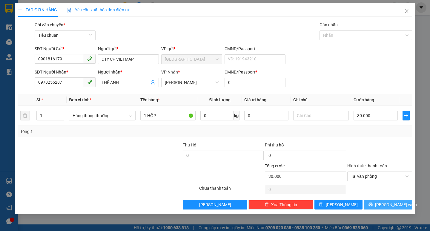
click at [372, 204] on icon "printer" at bounding box center [370, 204] width 4 height 4
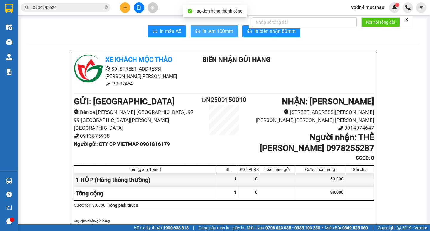
click at [210, 33] on span "In tem 100mm" at bounding box center [217, 30] width 31 height 7
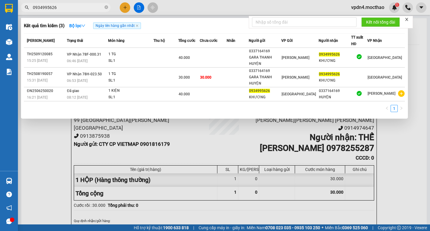
click at [104, 7] on span "0934995626" at bounding box center [66, 7] width 90 height 9
click at [107, 8] on icon "close-circle" at bounding box center [106, 7] width 4 height 4
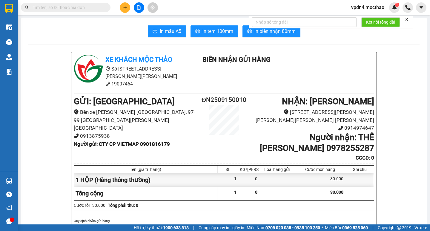
type input "D"
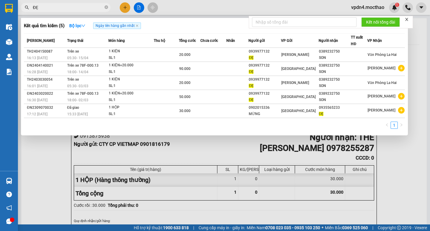
type input "ĐẸ"
click at [104, 8] on span "ĐẸ" at bounding box center [66, 7] width 90 height 9
click at [124, 5] on div at bounding box center [215, 115] width 430 height 231
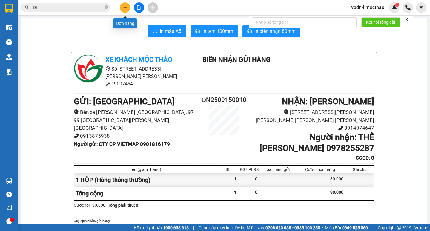
click at [124, 5] on button at bounding box center [125, 7] width 10 height 10
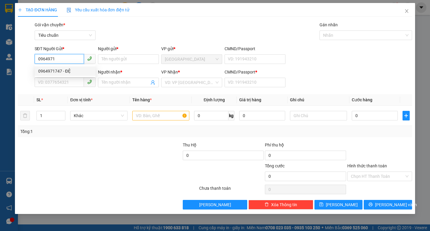
click at [83, 70] on div "0964971747 - ĐỆ" at bounding box center [65, 71] width 54 height 7
type input "0964971747"
type input "ĐỆ"
type input "0935909569"
type input "BẢO CHÂU"
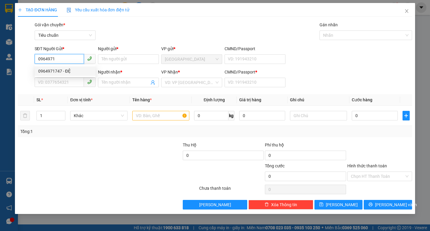
type input "0"
type input "30.000"
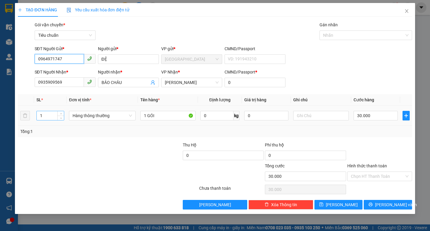
type input "0964971747"
click at [48, 113] on input "1" at bounding box center [50, 115] width 27 height 9
type input "3"
click at [162, 118] on input "1 GÓI" at bounding box center [167, 116] width 55 height 10
type input "0"
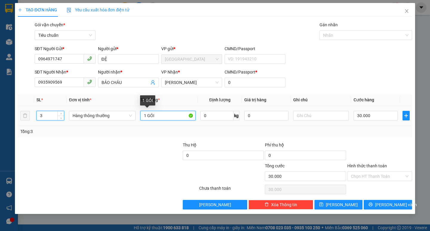
type input "0"
type input "1"
type input "3 KIỆN"
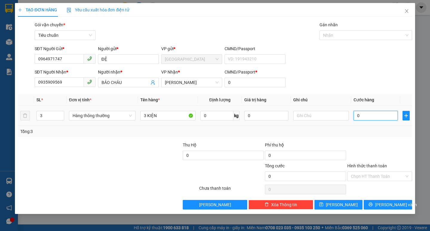
click at [368, 113] on input "0" at bounding box center [375, 116] width 44 height 10
type input "2"
type input "20"
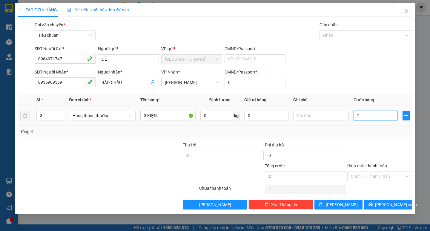
type input "20"
type input "200"
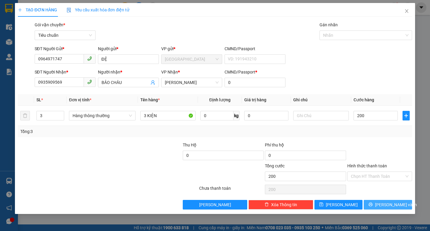
type input "200.000"
click at [391, 205] on span "[PERSON_NAME] và In" at bounding box center [396, 204] width 42 height 7
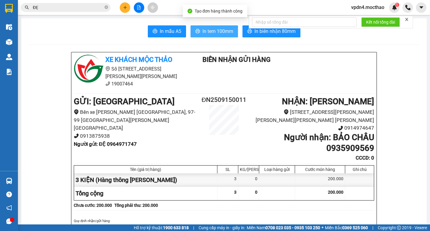
click at [206, 29] on span "In tem 100mm" at bounding box center [217, 30] width 31 height 7
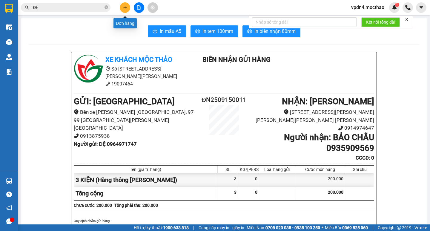
click at [122, 4] on button at bounding box center [125, 7] width 10 height 10
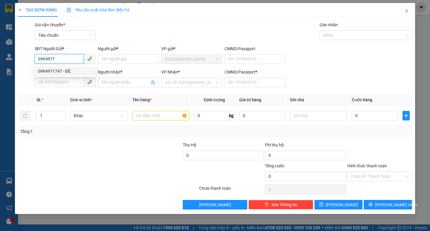
click at [78, 71] on div "0964971747 - ĐỆ" at bounding box center [65, 71] width 54 height 7
type input "0964971747"
type input "ĐỆ"
type input "0935909569"
type input "BẢO CHÂU"
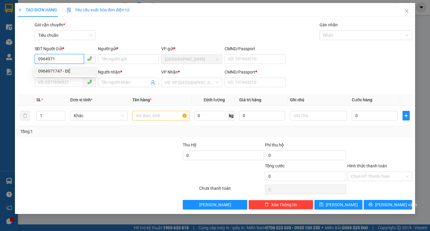
type input "0"
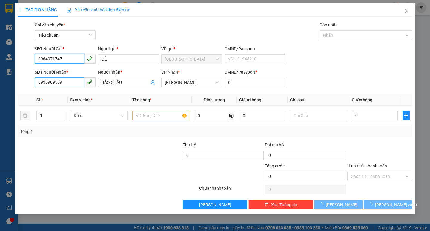
type input "0964971747"
click at [78, 80] on input "0935909569" at bounding box center [59, 82] width 49 height 10
type input "200.000"
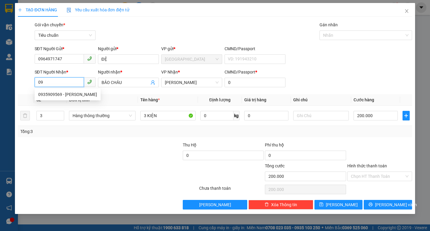
type input "0"
click at [83, 97] on div "0903546070 - NGỌC LÂM" at bounding box center [67, 94] width 59 height 7
type input "0903546070"
type input "NGỌC LÂM"
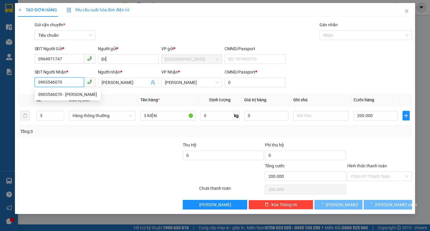
type input "50.000"
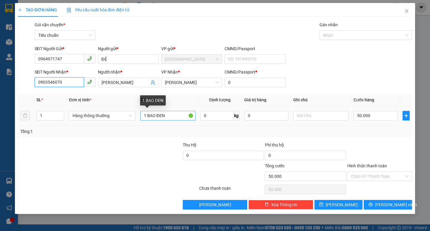
type input "0903546070"
click at [178, 120] on input "1 BAO ĐEN" at bounding box center [167, 116] width 55 height 10
type input "1"
type input "1 KIỆN"
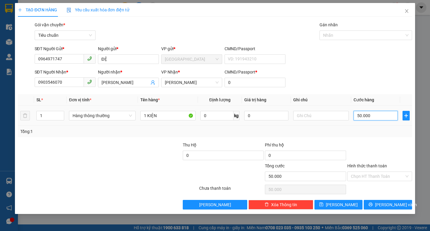
click at [395, 111] on input "50.000" at bounding box center [375, 116] width 44 height 10
type input "6"
type input "60"
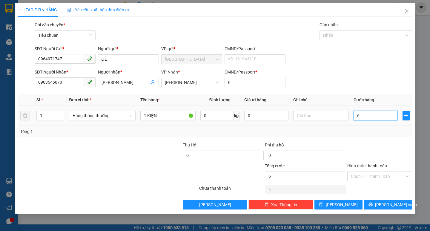
type input "60"
type input "60.000"
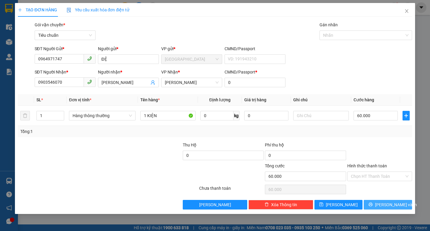
click at [394, 203] on span "[PERSON_NAME] và In" at bounding box center [396, 204] width 42 height 7
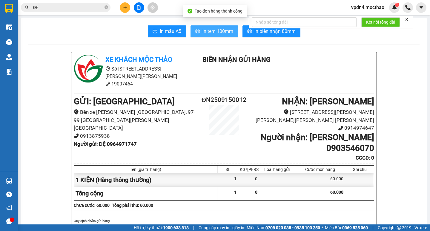
click at [211, 29] on span "In tem 100mm" at bounding box center [217, 30] width 31 height 7
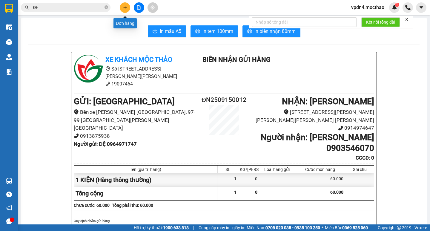
click at [125, 9] on icon "plus" at bounding box center [125, 7] width 4 height 4
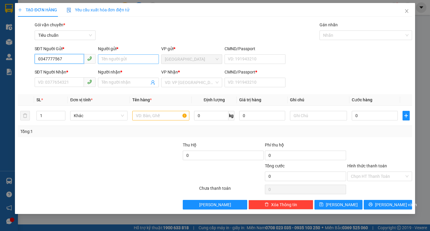
type input "0347777567"
click at [114, 59] on input "Người gửi *" at bounding box center [128, 59] width 61 height 10
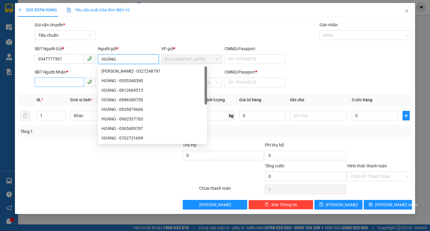
type input "HOÀNG"
click at [64, 78] on input "SĐT Người Nhận *" at bounding box center [59, 82] width 49 height 10
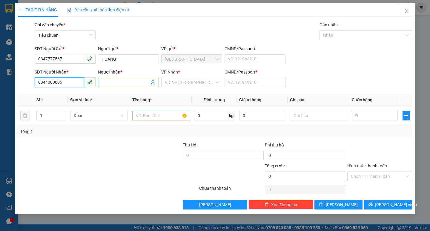
type input "0344000006"
click at [107, 83] on input "Người nhận *" at bounding box center [125, 82] width 48 height 7
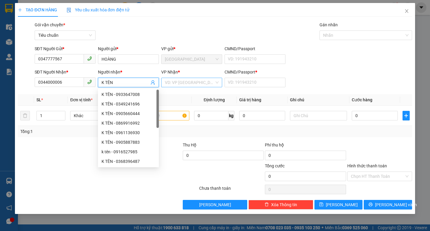
type input "K TÊN"
click at [170, 86] on input "search" at bounding box center [190, 82] width 50 height 9
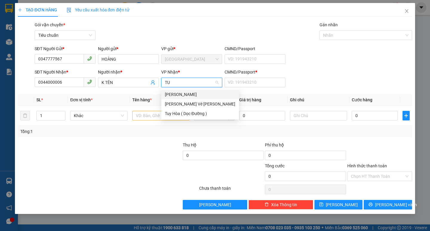
type input "TUY"
drag, startPoint x: 189, startPoint y: 113, endPoint x: 215, endPoint y: 102, distance: 27.5
click at [192, 112] on div "Tuy Hòa ( Dọc Đường )" at bounding box center [200, 113] width 70 height 7
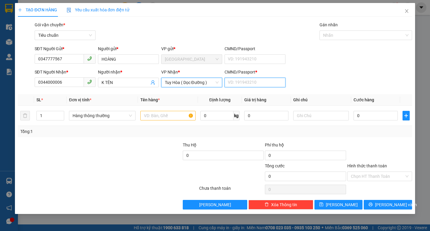
click at [244, 86] on input "CMND/Passport *" at bounding box center [254, 83] width 61 height 10
type input "0"
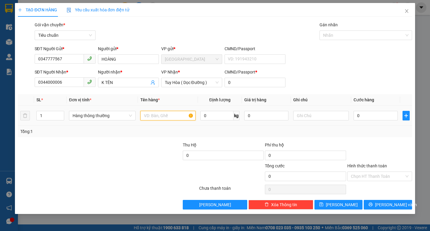
click at [147, 116] on input "text" at bounding box center [167, 116] width 55 height 10
type input "1 KIỆN"
click at [299, 118] on input "text" at bounding box center [320, 116] width 55 height 10
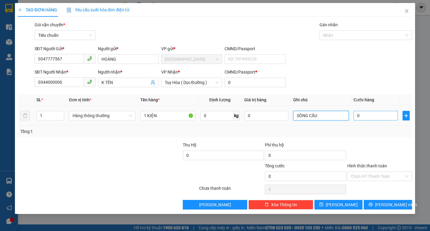
type input "SÔNG CẦU"
click at [360, 118] on input "0" at bounding box center [375, 116] width 44 height 10
type input "5"
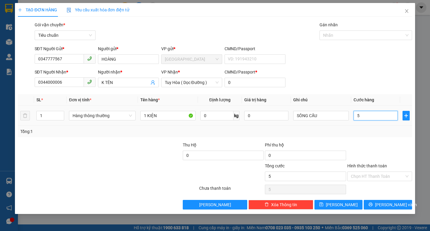
type input "50"
type input "50.000"
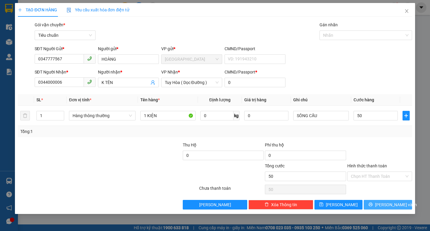
type input "50.000"
click at [384, 209] on button "[PERSON_NAME] và In" at bounding box center [387, 205] width 48 height 10
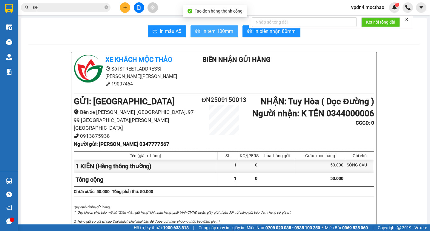
click at [204, 37] on button "In tem 100mm" at bounding box center [213, 31] width 47 height 12
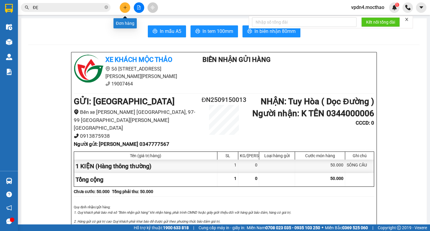
click at [122, 10] on button at bounding box center [125, 7] width 10 height 10
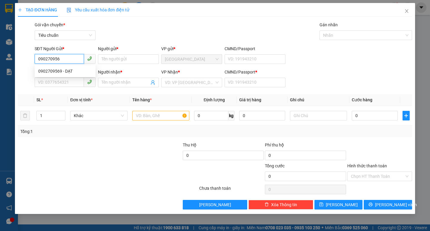
type input "0902709569"
click at [69, 71] on div "0902709569 - DẠT" at bounding box center [65, 71] width 54 height 7
type input "DẠT"
type input "0708192272"
type input "A9"
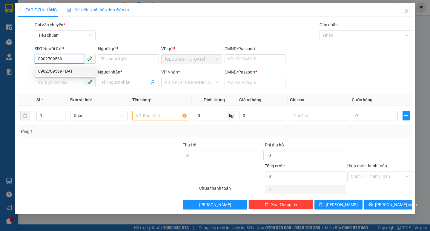
type input "0"
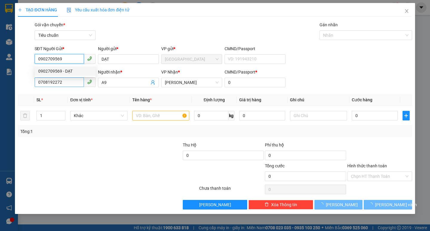
type input "50.000"
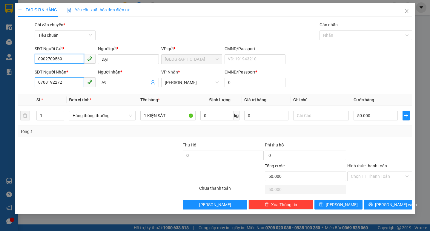
type input "0902709569"
click at [80, 85] on input "0708192272" at bounding box center [59, 82] width 49 height 10
type input "0"
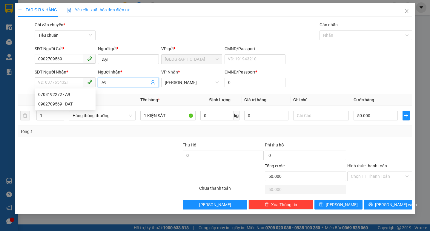
click at [111, 81] on input "A9" at bounding box center [125, 82] width 48 height 7
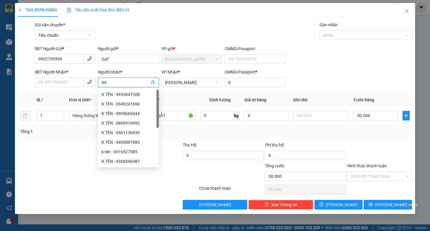
type input "A"
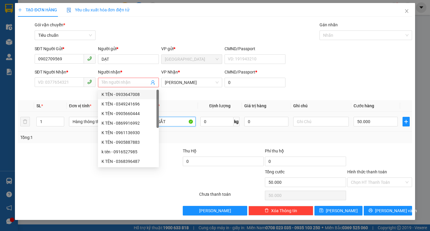
click at [180, 117] on input "1 KIỆN SẮT" at bounding box center [167, 122] width 55 height 10
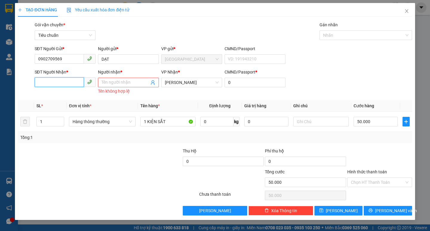
click at [66, 80] on input "SĐT Người Nhận *" at bounding box center [59, 82] width 49 height 10
click at [112, 84] on input "Người nhận *" at bounding box center [125, 82] width 48 height 7
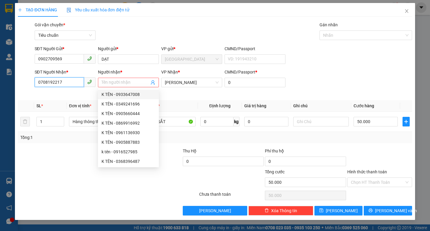
click at [67, 85] on input "0708192217" at bounding box center [59, 82] width 49 height 10
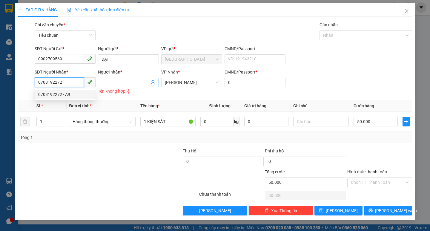
type input "0708192272"
click at [111, 84] on input "Người nhận *" at bounding box center [125, 82] width 48 height 7
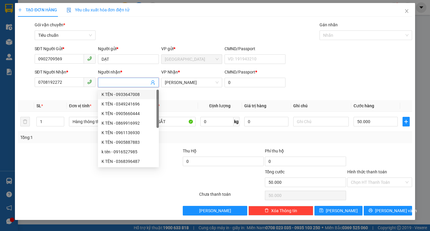
type input "A"
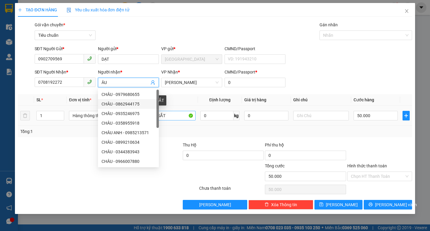
type input "ÂU"
click at [175, 114] on input "1 KIỆN SẮT" at bounding box center [167, 116] width 55 height 10
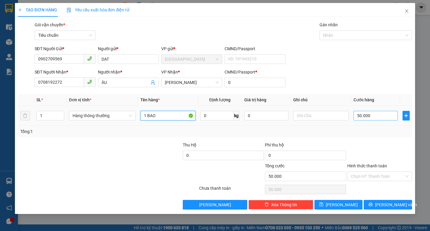
type input "1 BAO"
click at [363, 113] on input "50.000" at bounding box center [375, 116] width 44 height 10
type input "1"
click at [364, 178] on input "Hình thức thanh toán" at bounding box center [377, 176] width 53 height 9
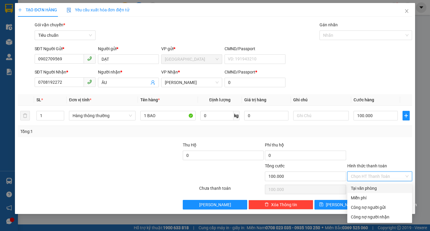
click at [366, 186] on div "Tại văn phòng" at bounding box center [380, 188] width 58 height 7
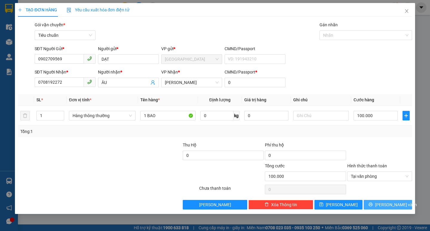
click at [387, 207] on span "[PERSON_NAME] và In" at bounding box center [396, 204] width 42 height 7
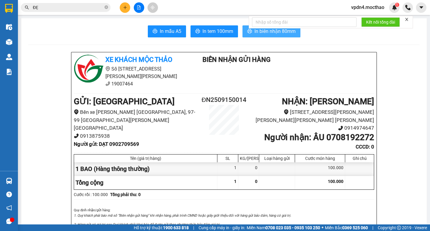
click at [262, 33] on span "In biên nhận 80mm" at bounding box center [274, 30] width 41 height 7
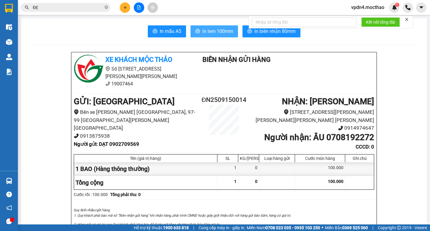
click at [208, 33] on span "In tem 100mm" at bounding box center [217, 30] width 31 height 7
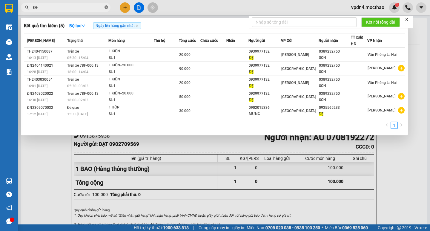
click at [107, 9] on icon "close-circle" at bounding box center [106, 7] width 4 height 4
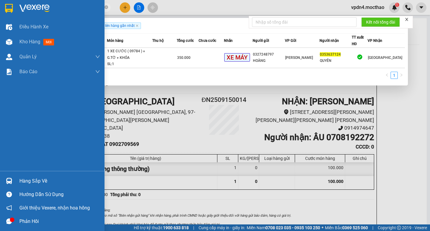
click at [36, 184] on div "Hàng sắp về" at bounding box center [59, 180] width 81 height 9
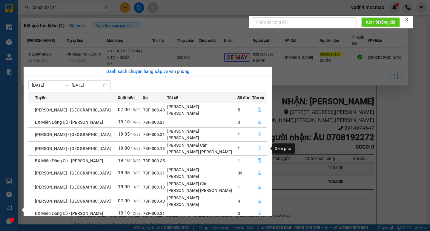
click at [257, 149] on icon "file-done" at bounding box center [259, 148] width 4 height 4
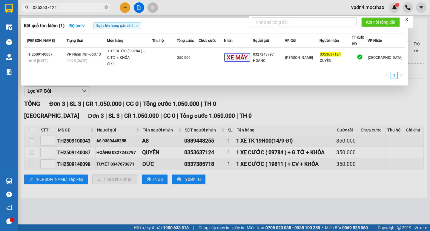
click at [247, 104] on div at bounding box center [215, 115] width 430 height 231
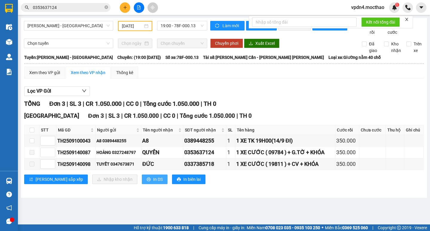
click at [153, 182] on span "In DS" at bounding box center [158, 179] width 10 height 7
